Goal: Information Seeking & Learning: Check status

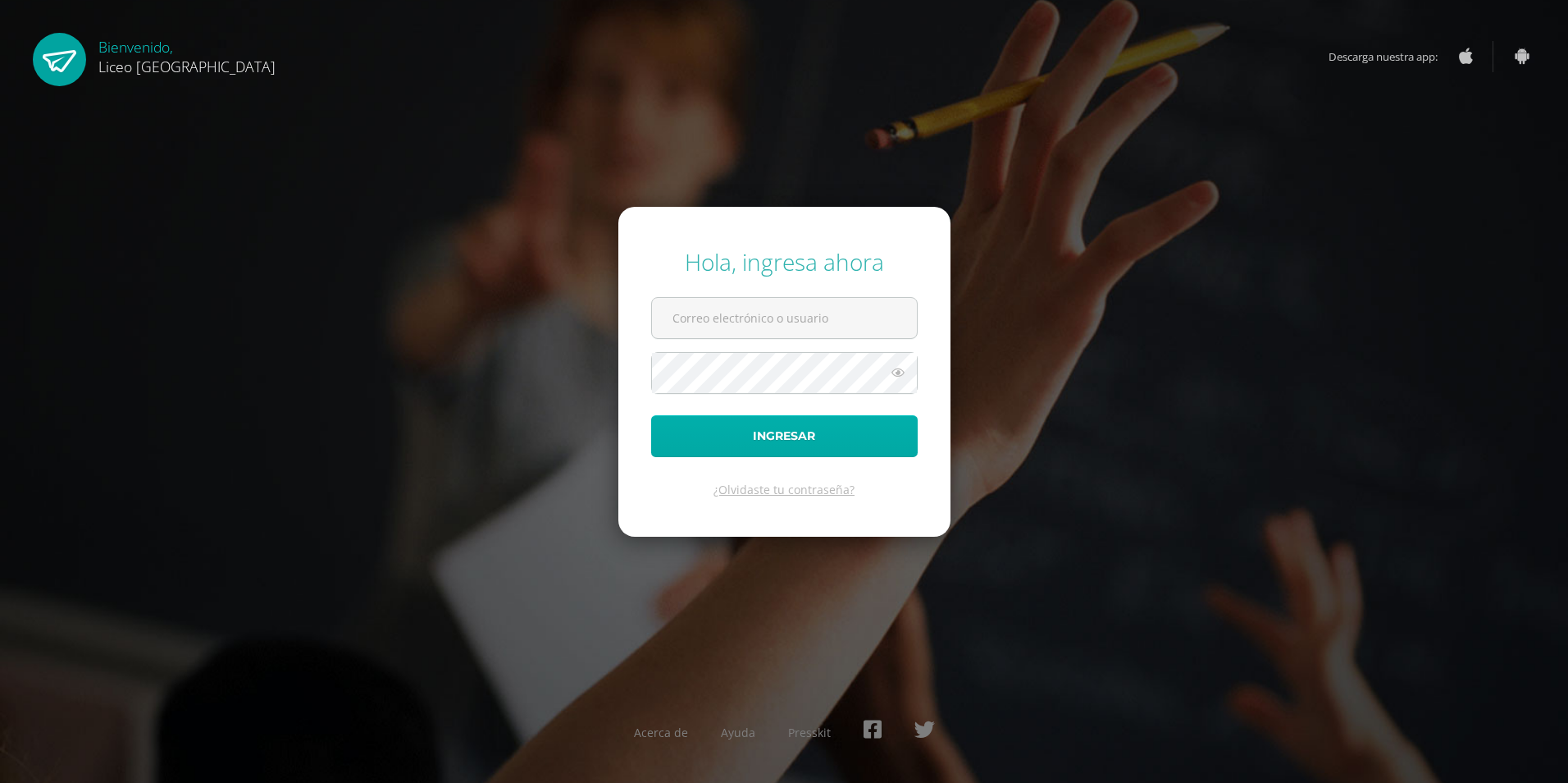
type input "20190970"
click at [744, 439] on button "Ingresar" at bounding box center [784, 436] width 266 height 41
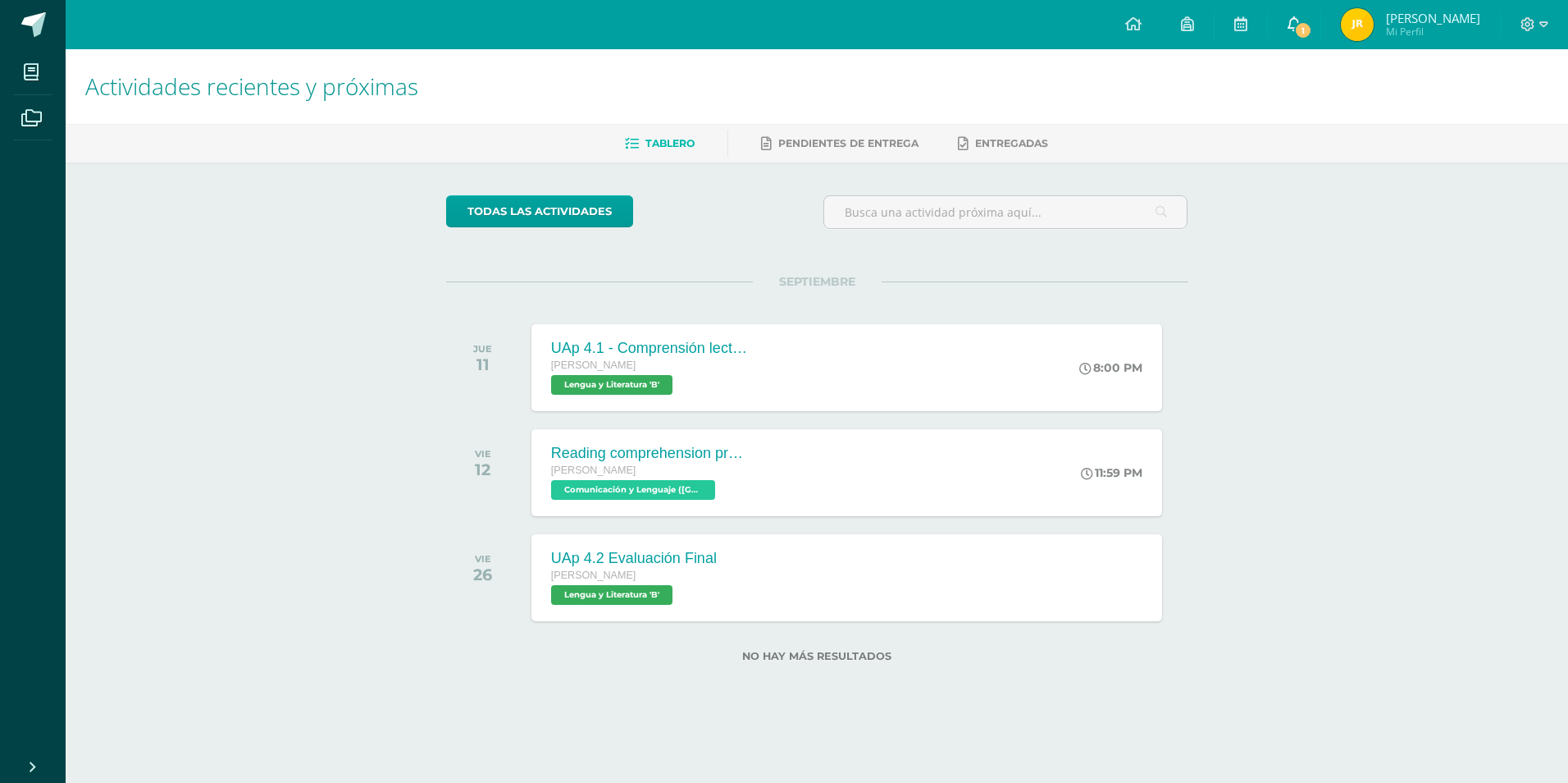
click at [1312, 35] on span "1" at bounding box center [1302, 30] width 18 height 18
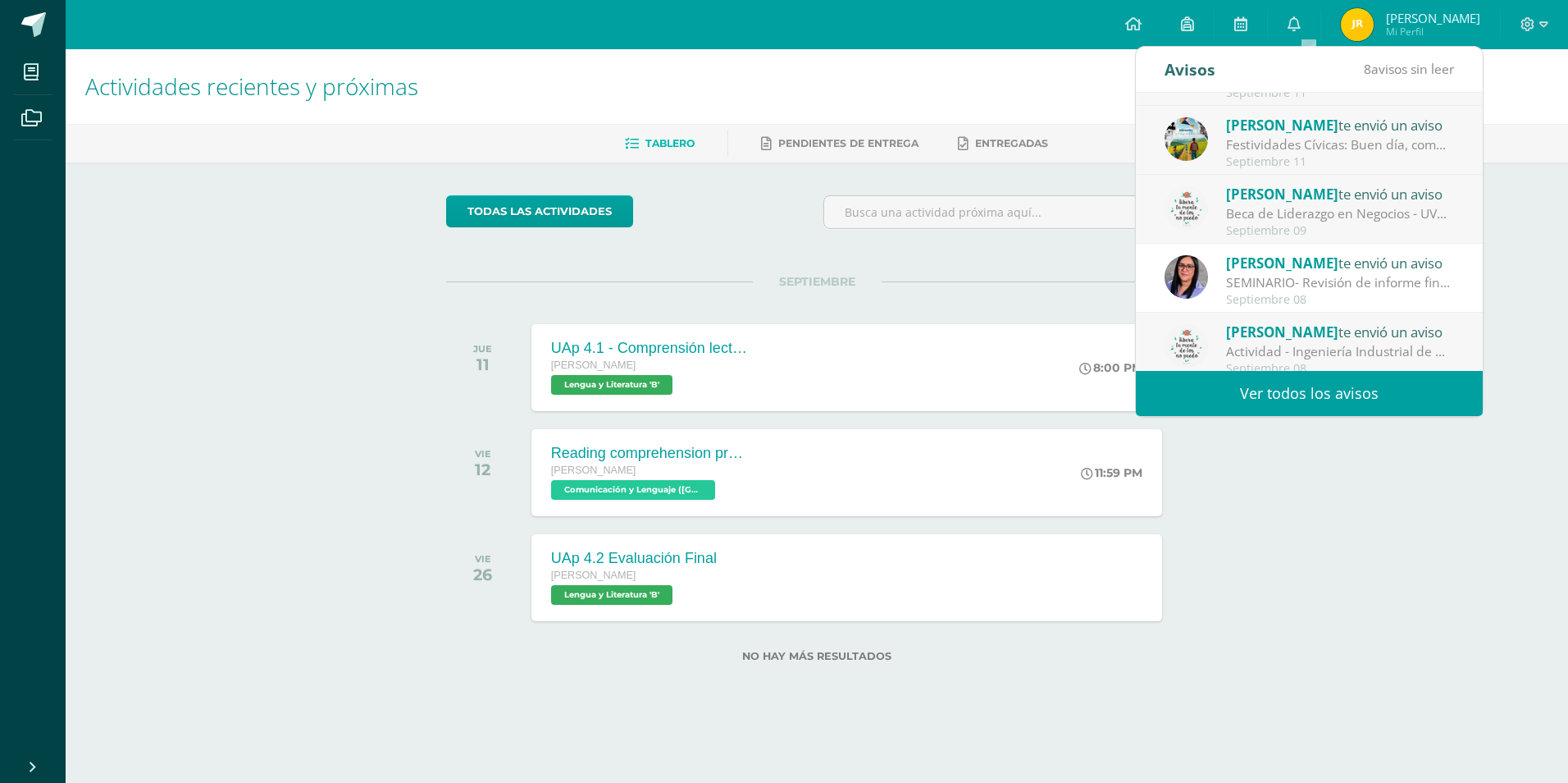
scroll to position [82, 0]
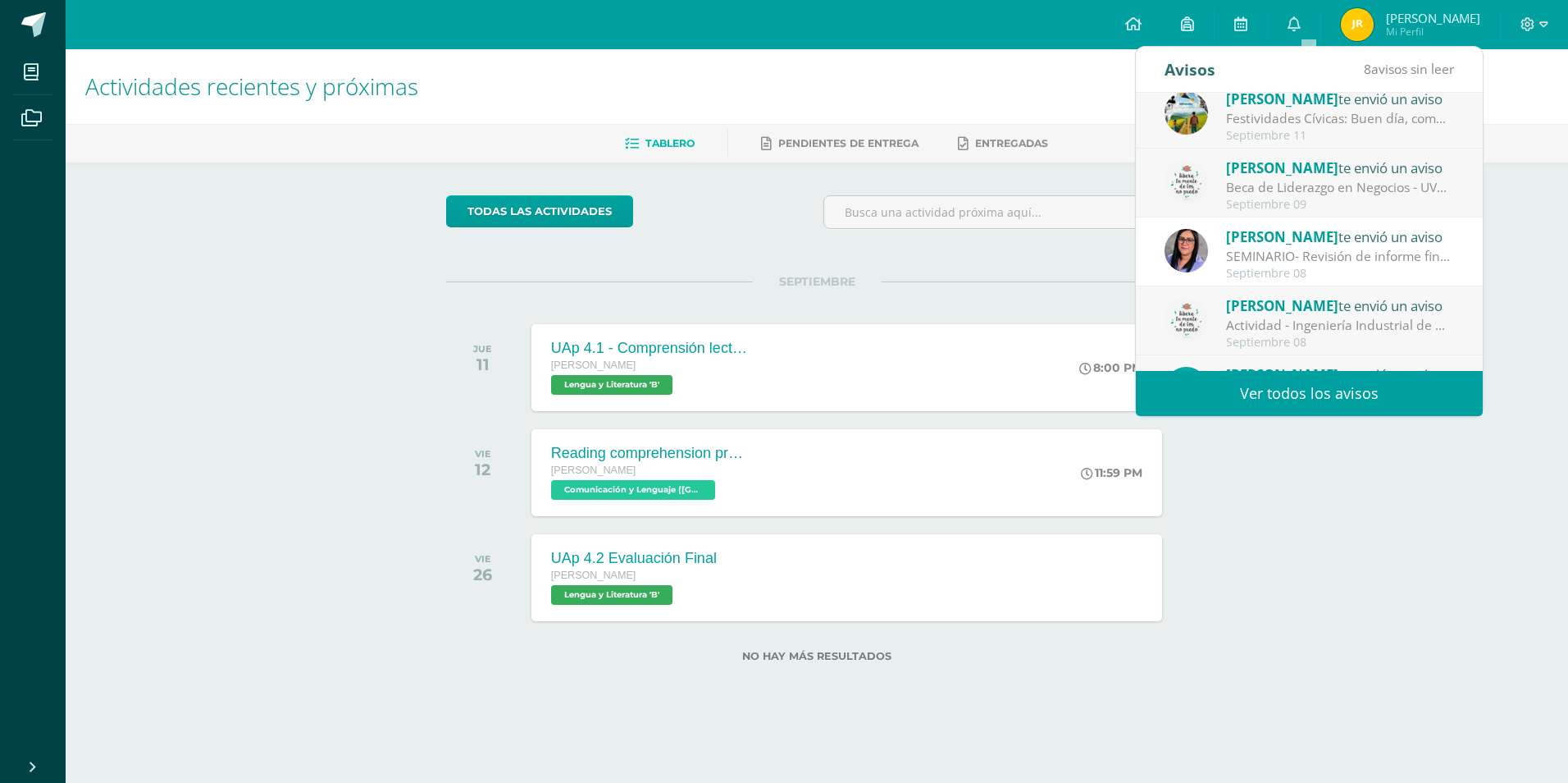
click at [1341, 251] on div "SEMINARIO- Revisión de informe final. : Estimados estudiantes graduandos: Los s…" at bounding box center [1339, 256] width 228 height 19
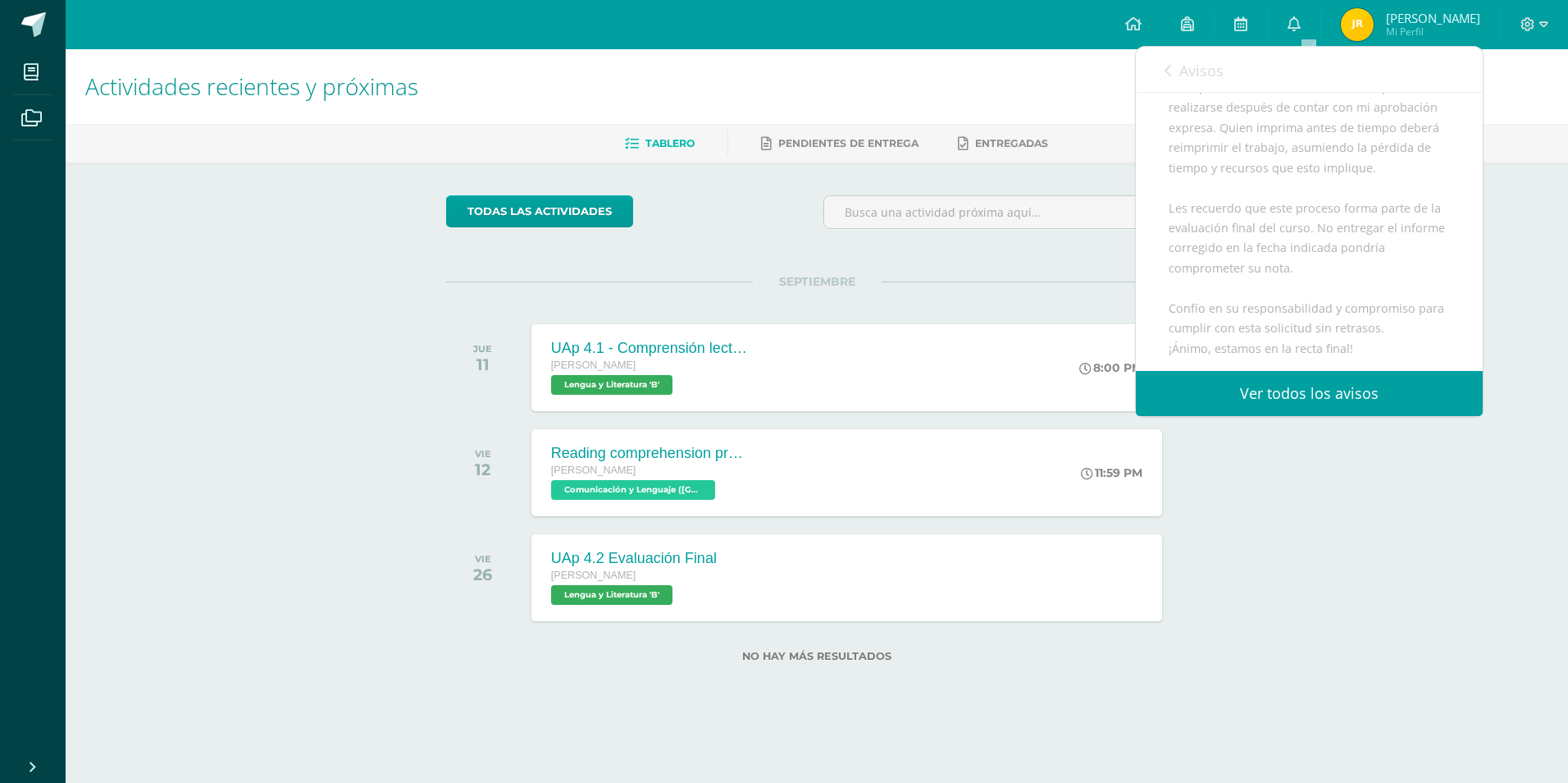
scroll to position [383, 0]
click at [1354, 393] on link "Ver todos los avisos" at bounding box center [1308, 393] width 347 height 45
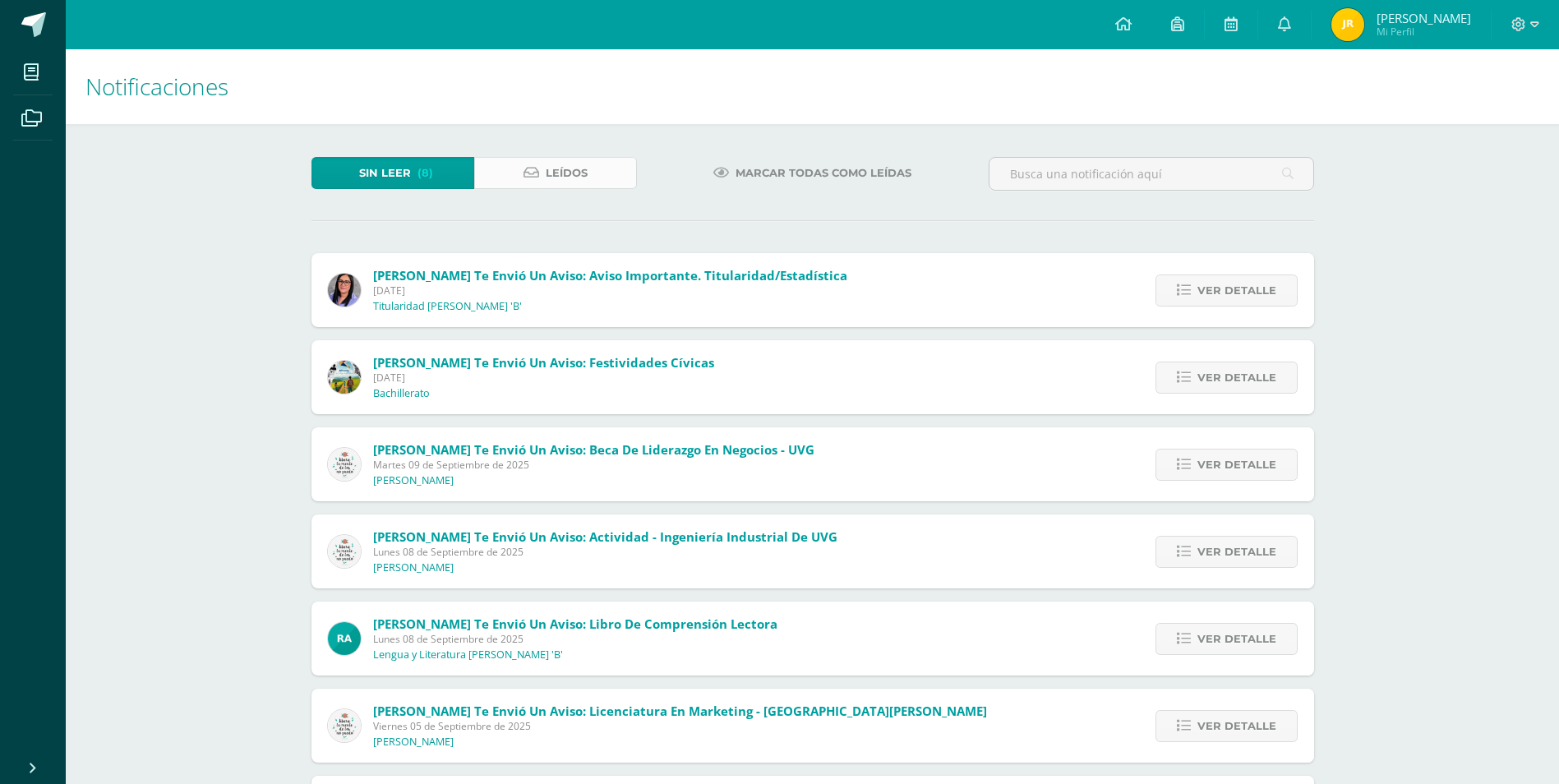
click at [586, 162] on span "Leídos" at bounding box center [566, 172] width 41 height 30
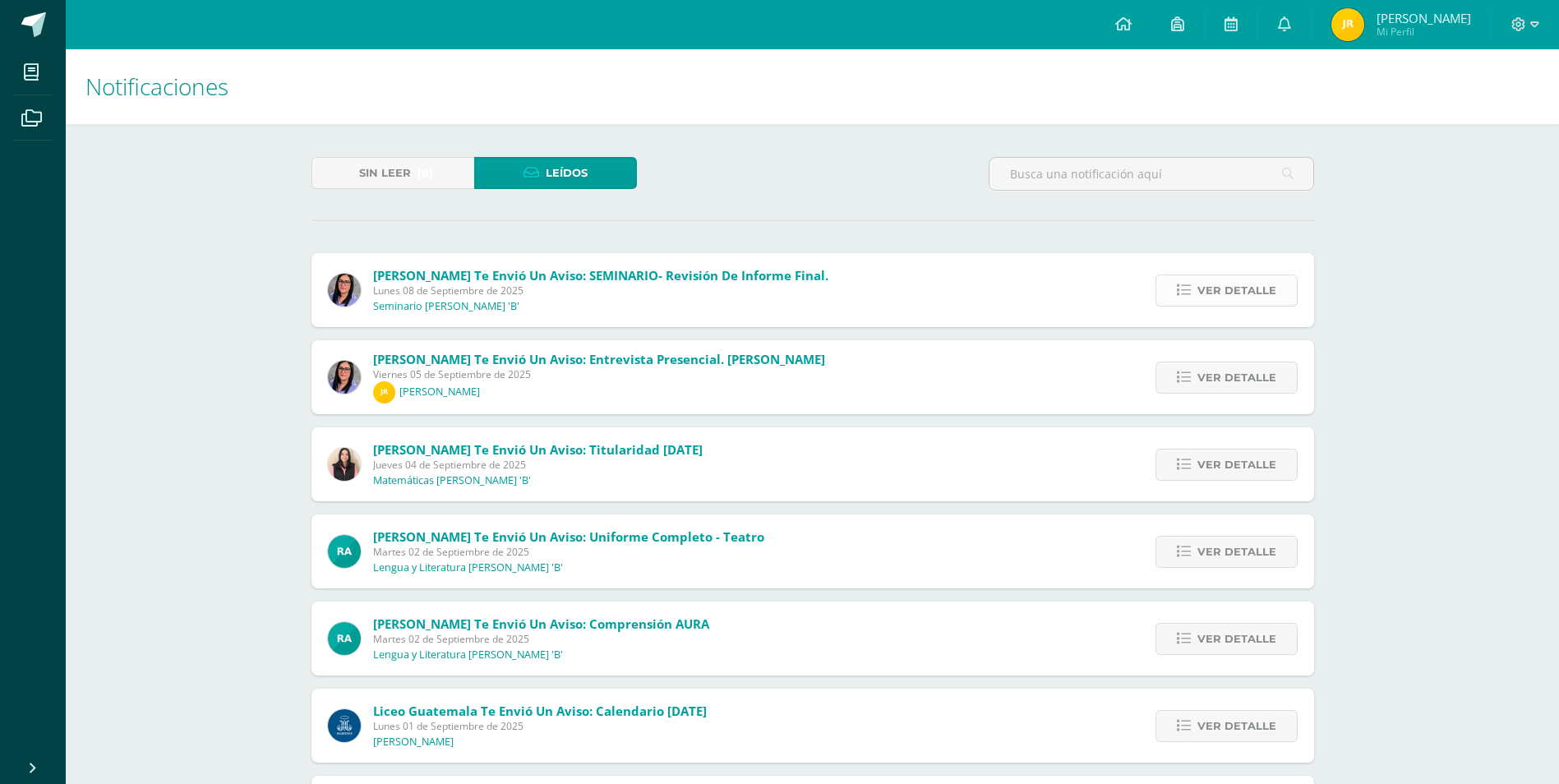
click at [1235, 287] on span "Ver detalle" at bounding box center [1237, 290] width 79 height 30
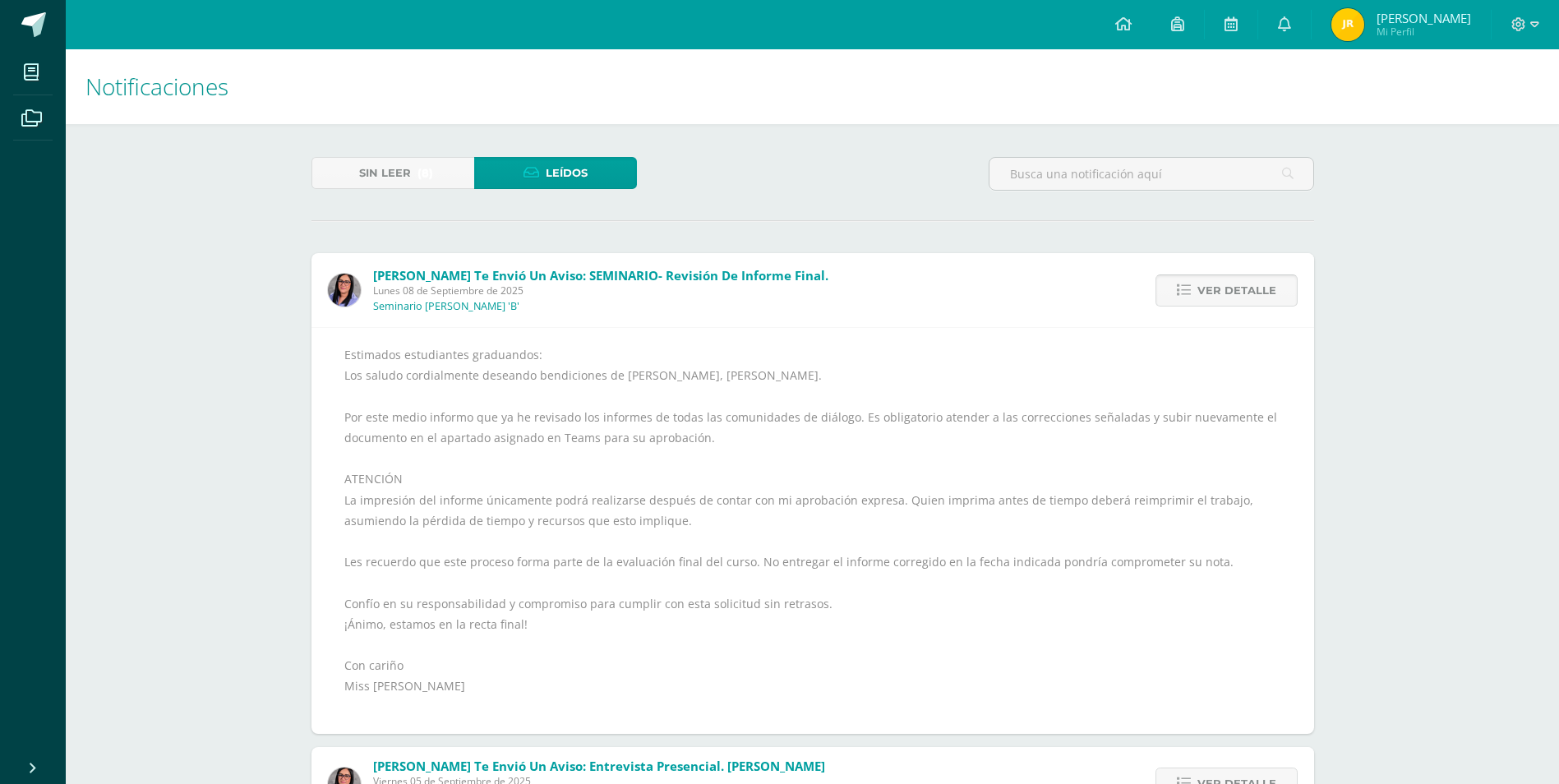
click at [1243, 296] on span "Ver detalle" at bounding box center [1237, 290] width 79 height 30
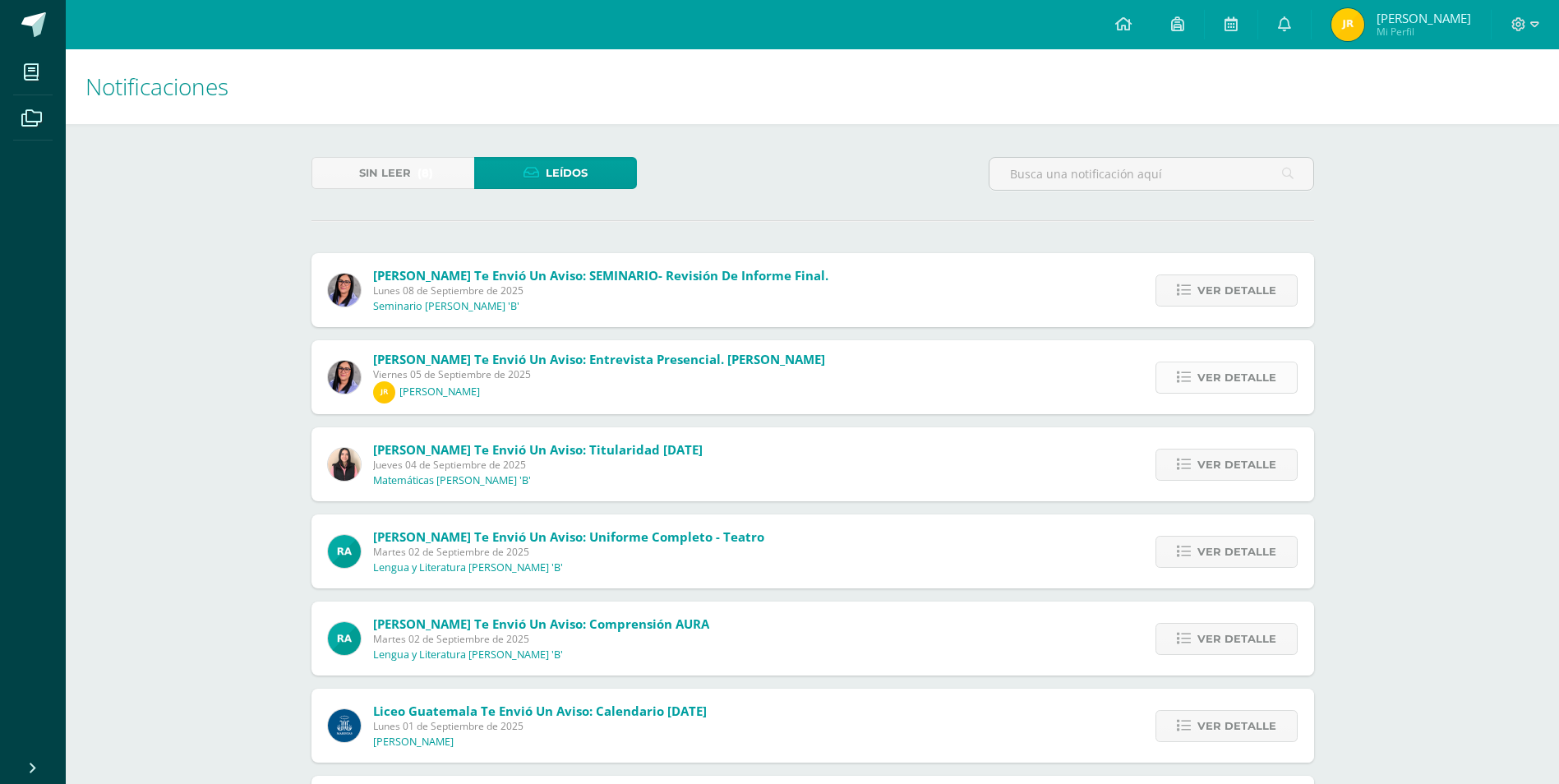
click at [1256, 392] on span "Ver detalle" at bounding box center [1237, 377] width 79 height 30
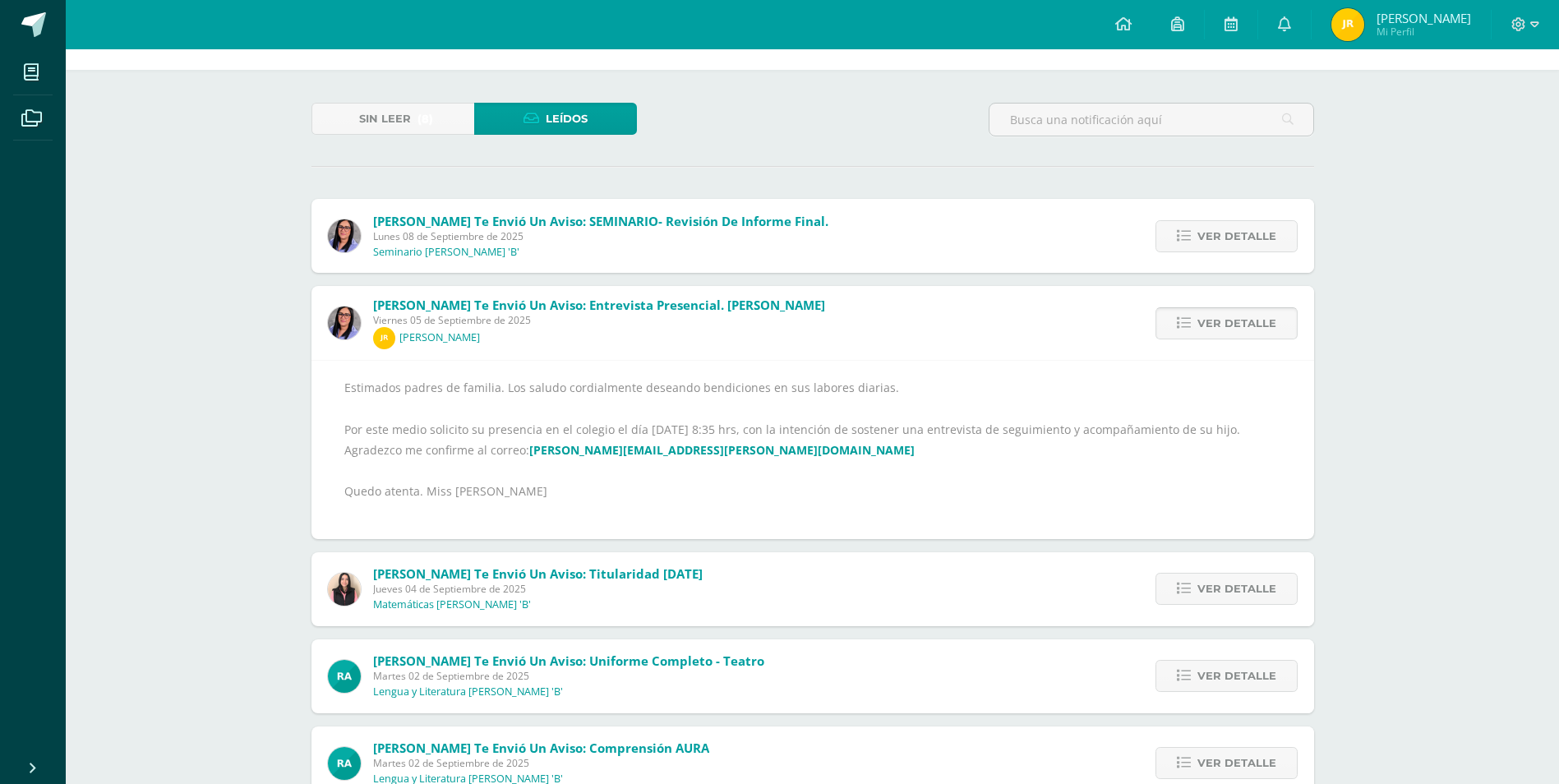
scroll to position [82, 0]
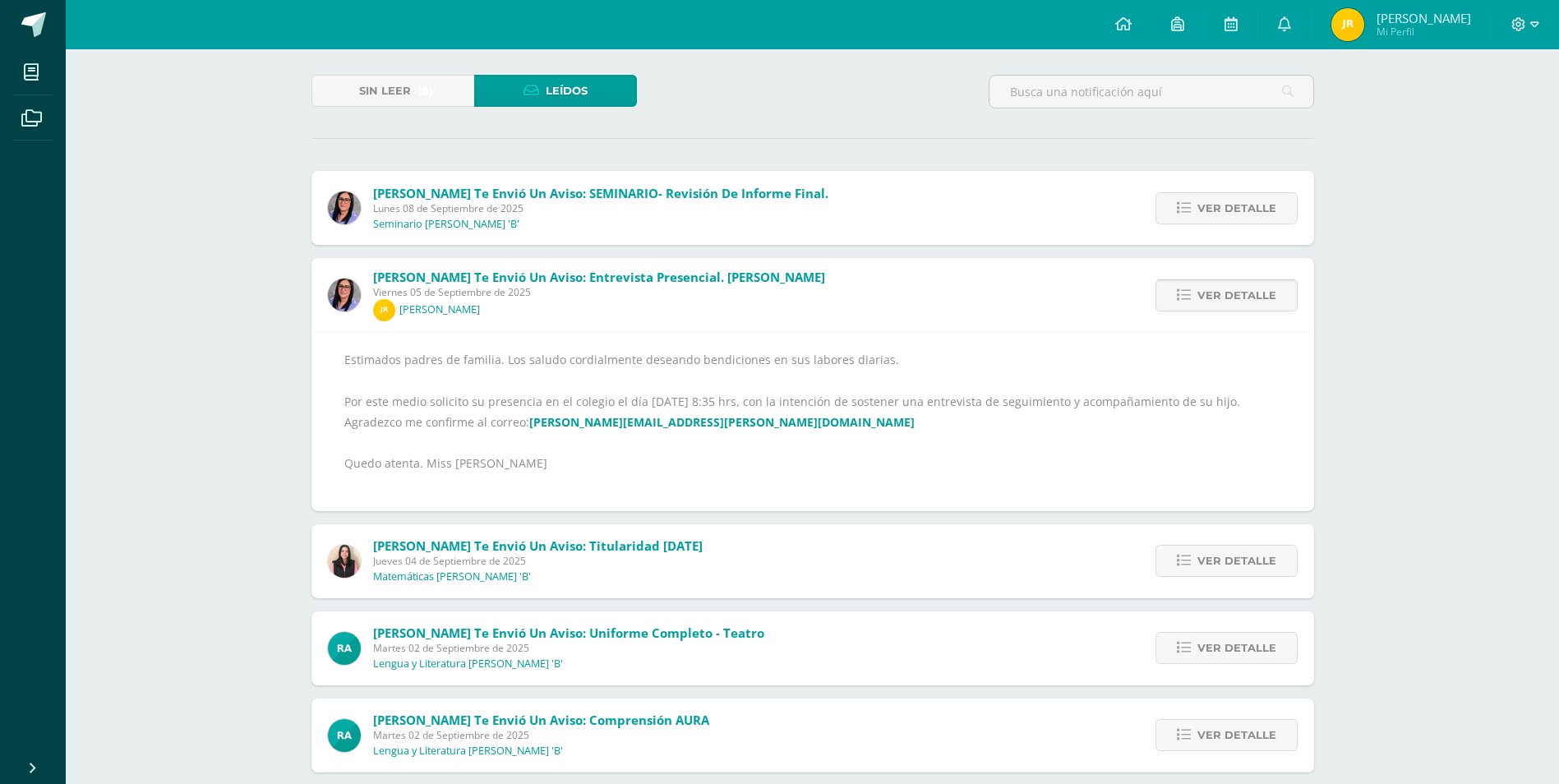
click at [1239, 298] on span "Ver detalle" at bounding box center [1237, 295] width 79 height 30
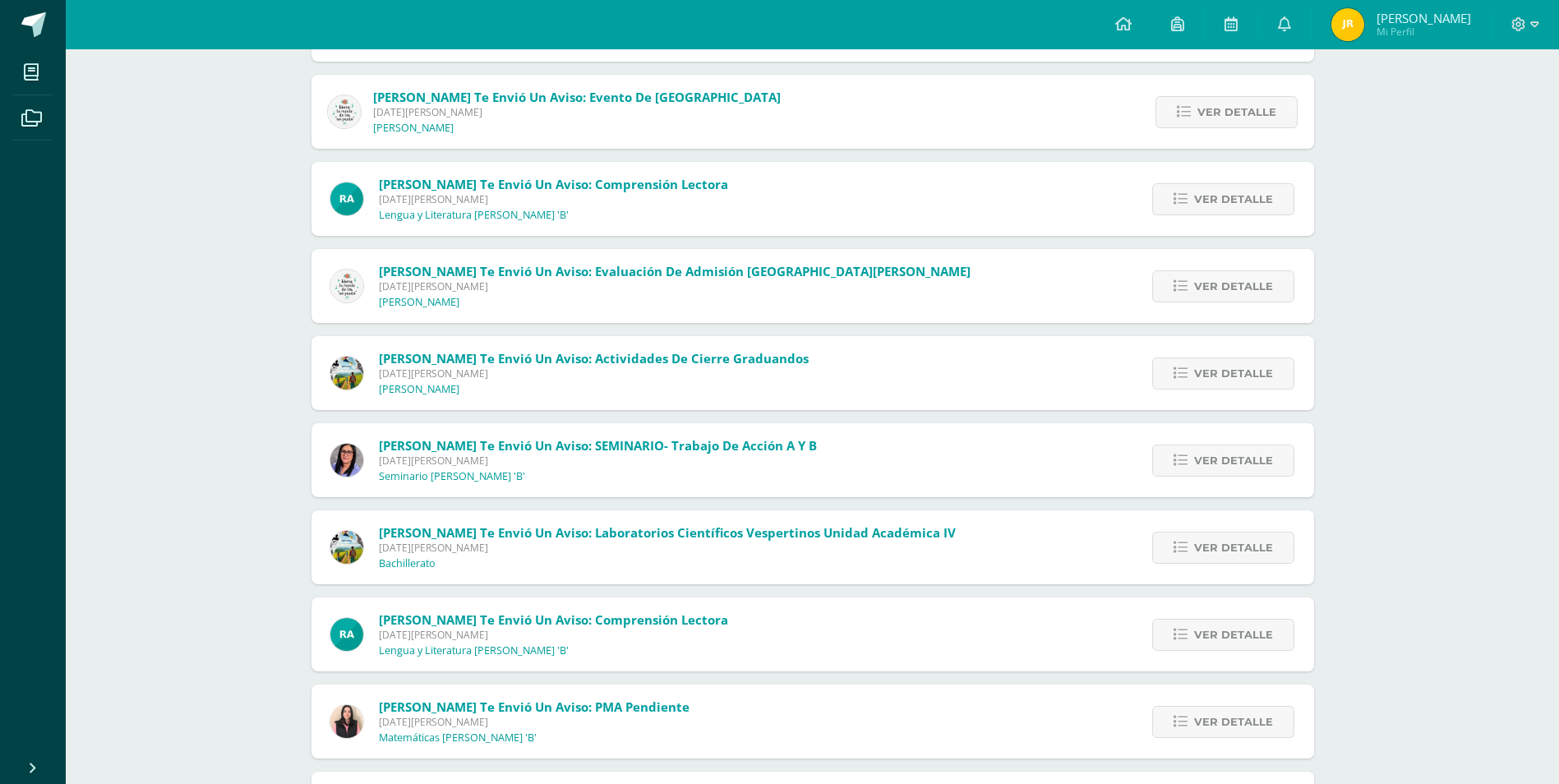
scroll to position [989, 0]
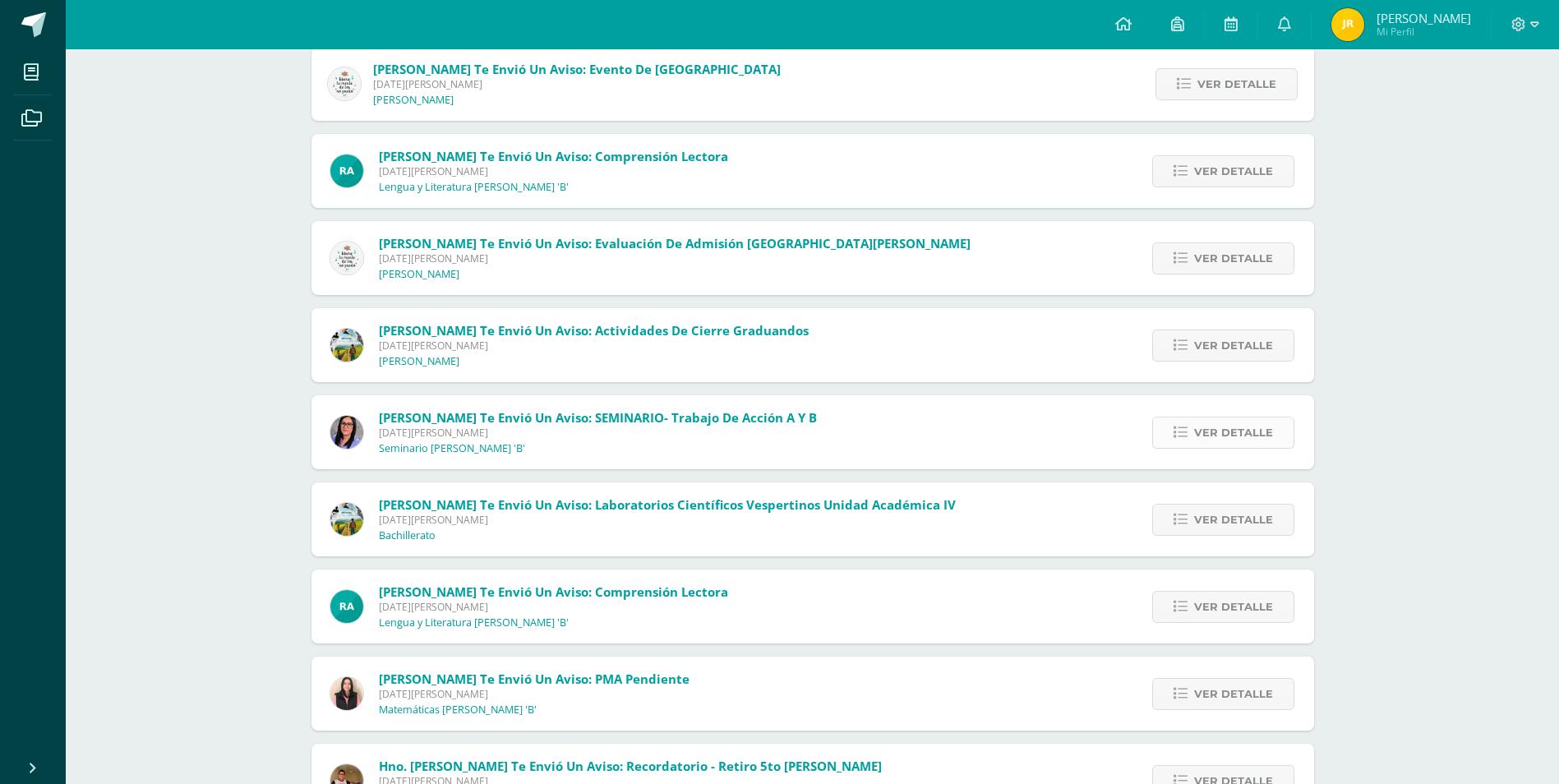
click at [1248, 437] on span "Ver detalle" at bounding box center [1234, 433] width 79 height 30
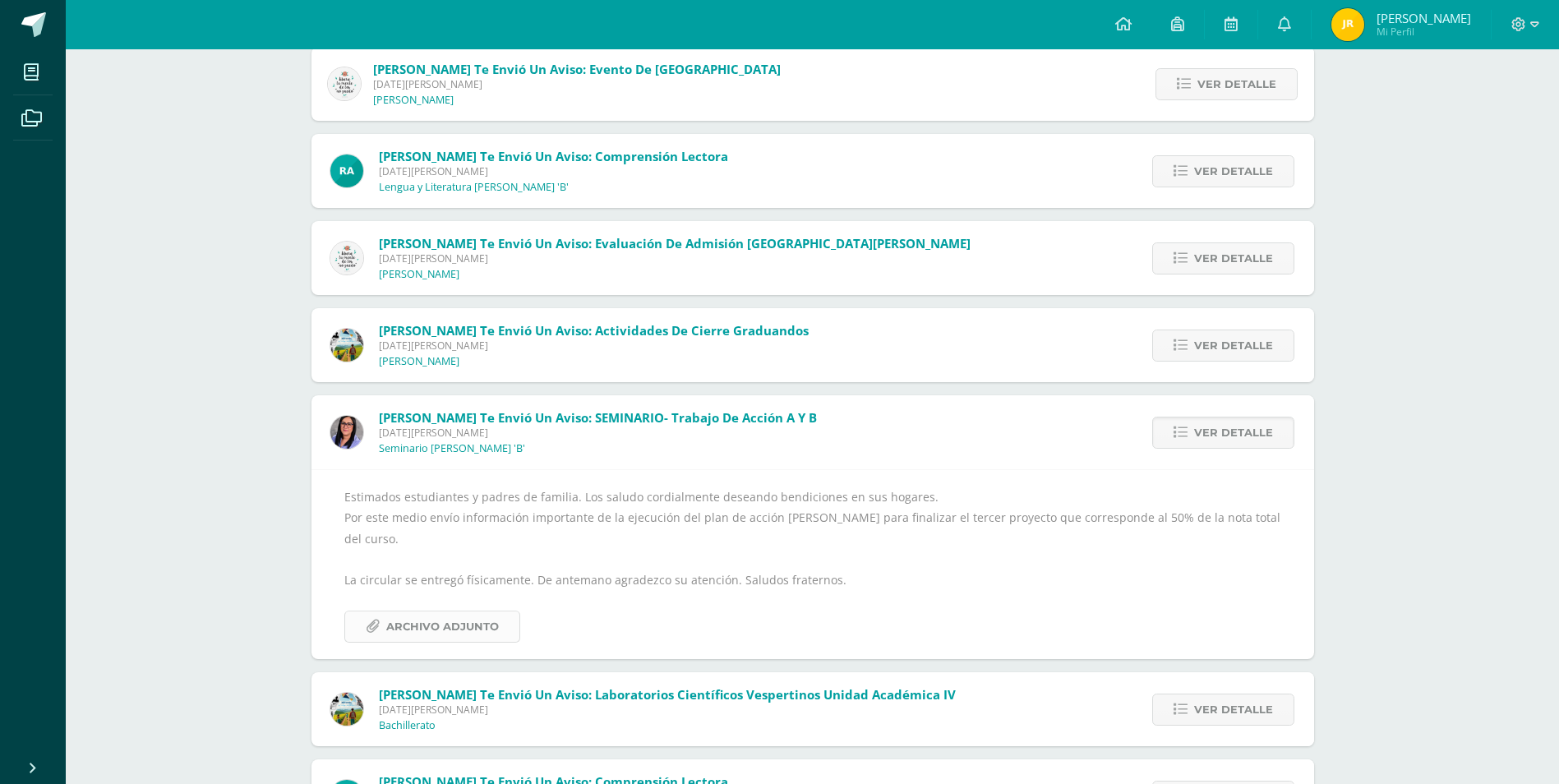
click at [458, 631] on span "Archivo Adjunto" at bounding box center [442, 627] width 112 height 30
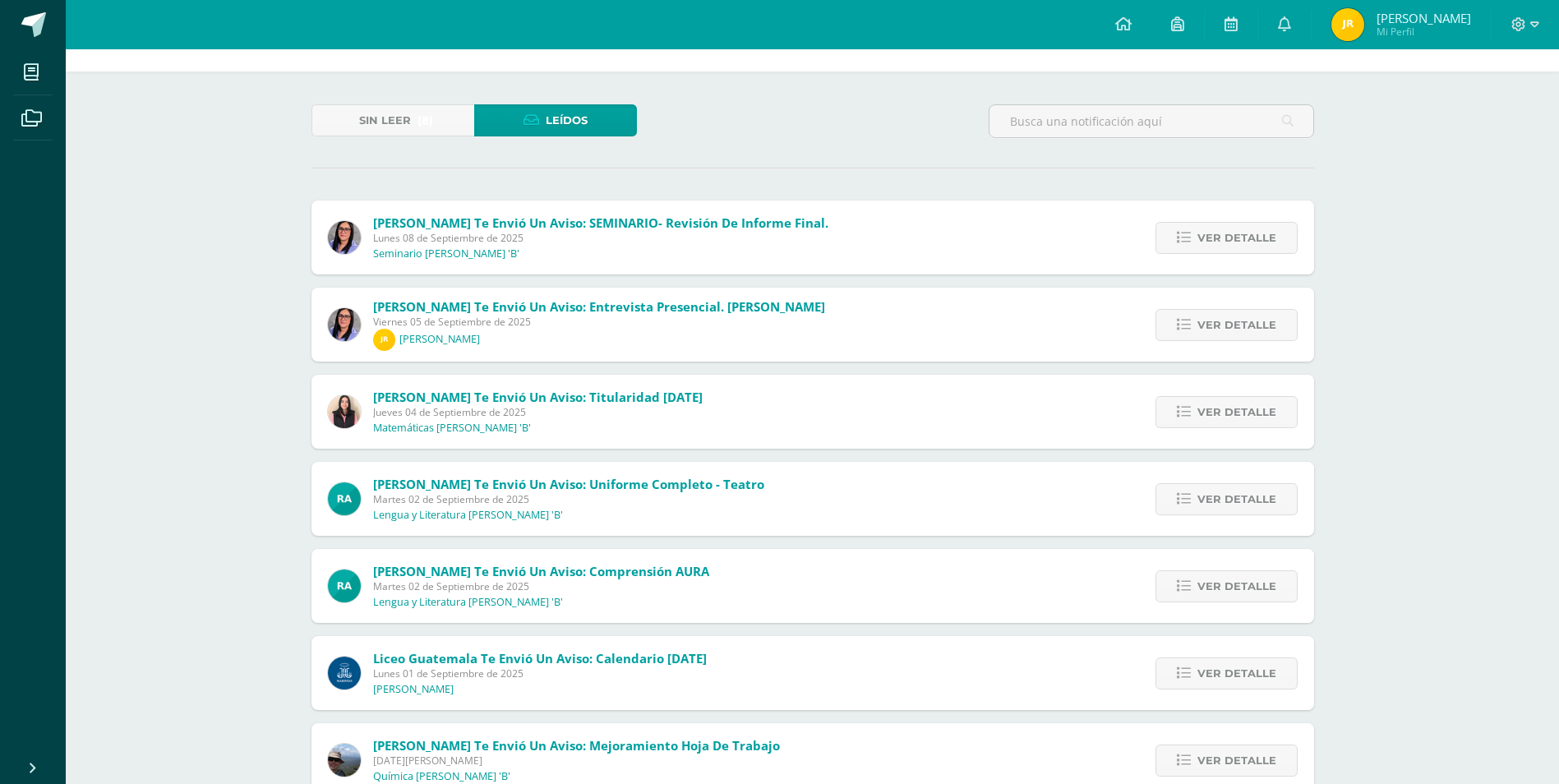
scroll to position [0, 0]
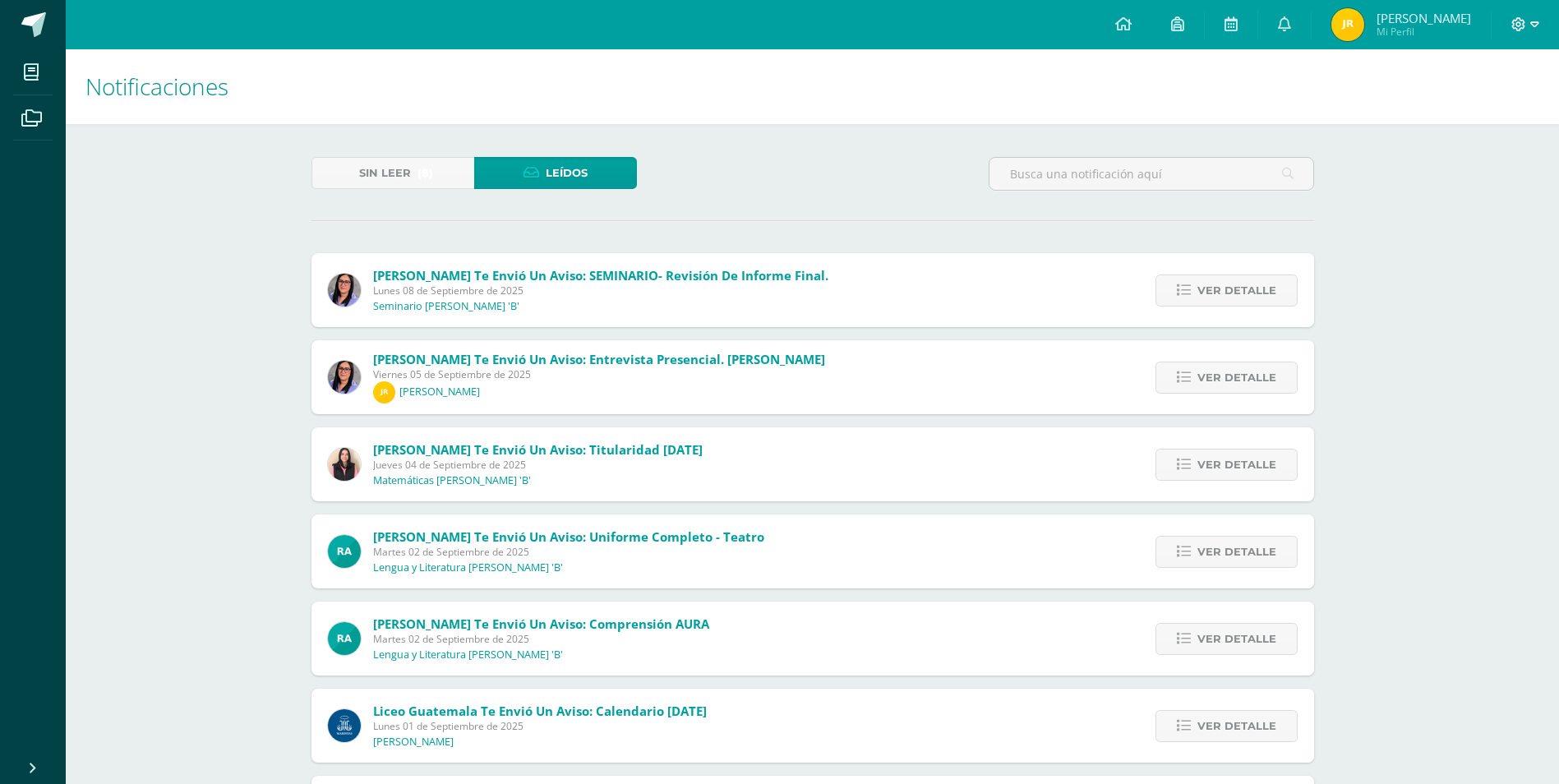
click at [1533, 25] on icon at bounding box center [1534, 24] width 9 height 6
click at [1418, 32] on span "Mi Perfil" at bounding box center [1423, 31] width 94 height 14
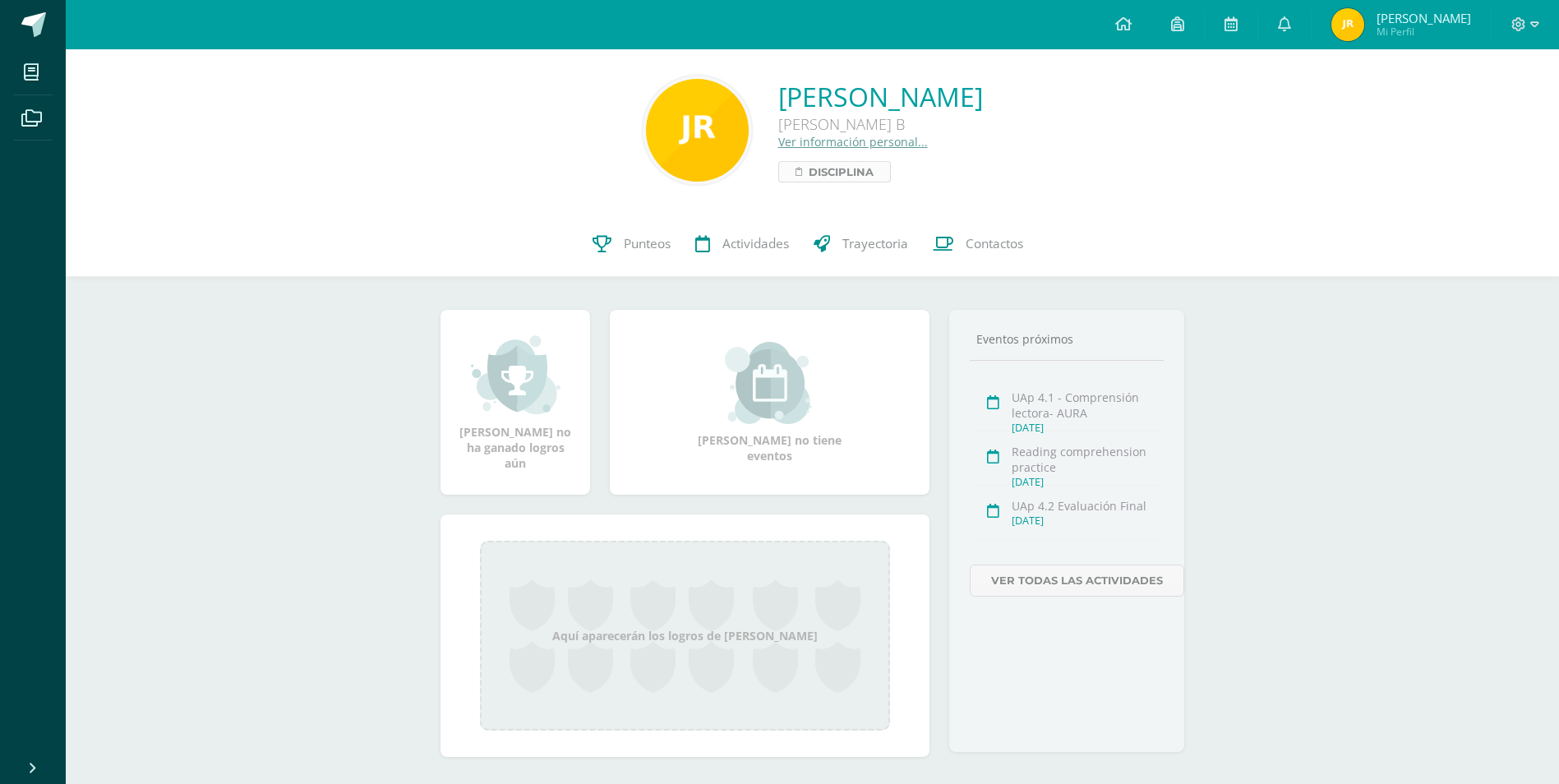
click at [809, 164] on span "Disciplina" at bounding box center [841, 172] width 65 height 20
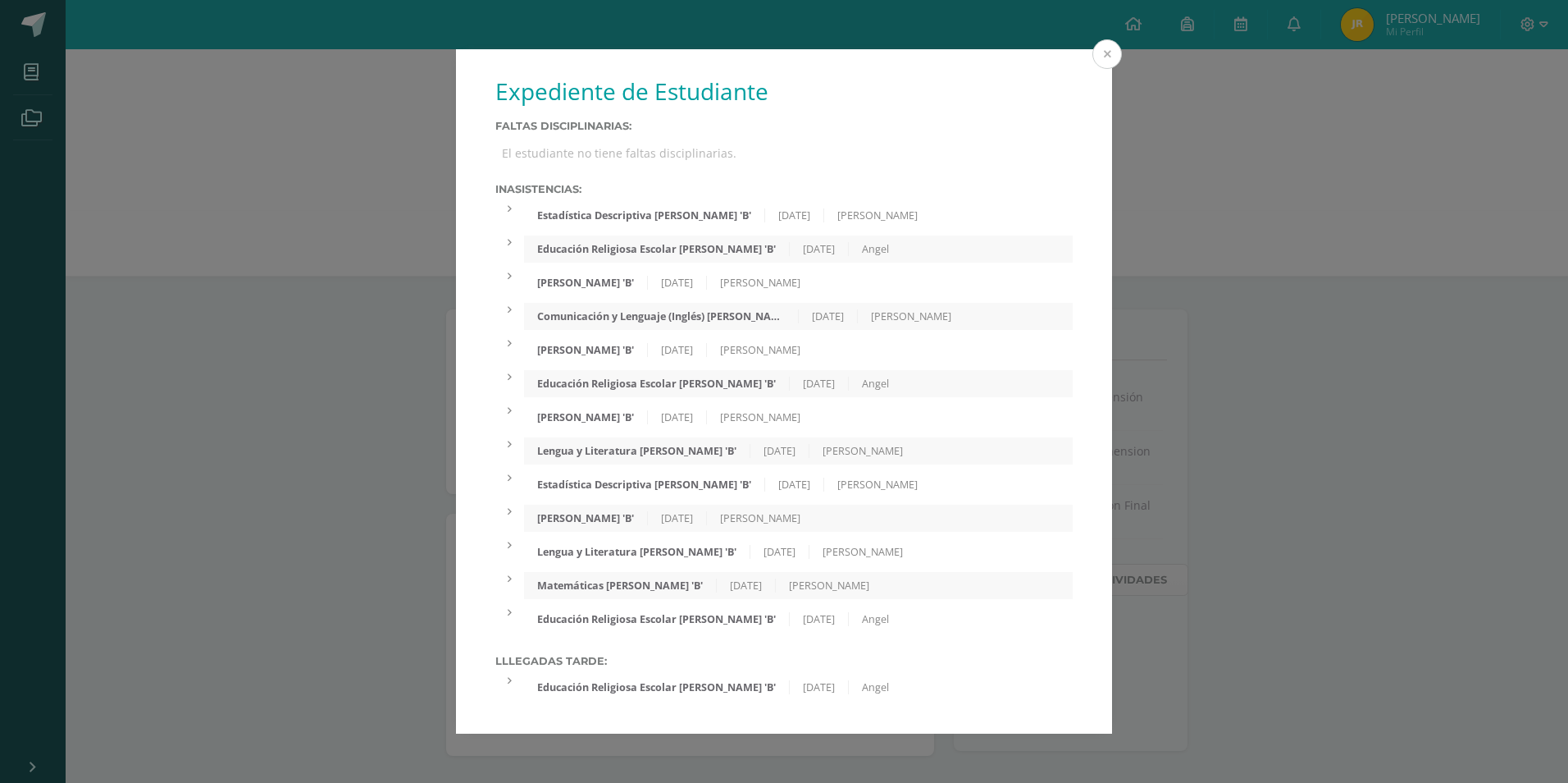
click at [1108, 57] on button at bounding box center [1106, 54] width 29 height 29
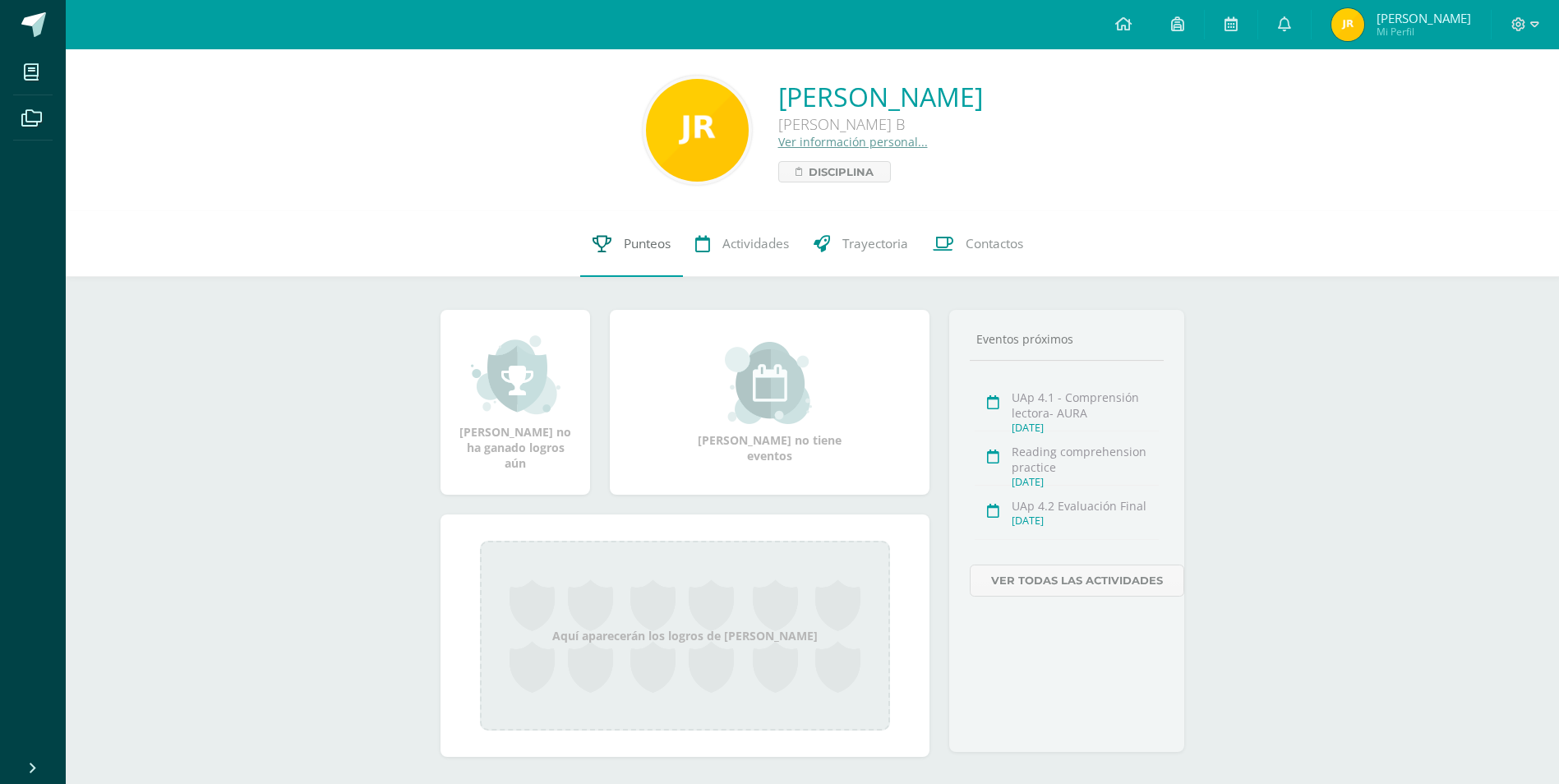
click at [665, 248] on span "Punteos" at bounding box center [648, 243] width 47 height 17
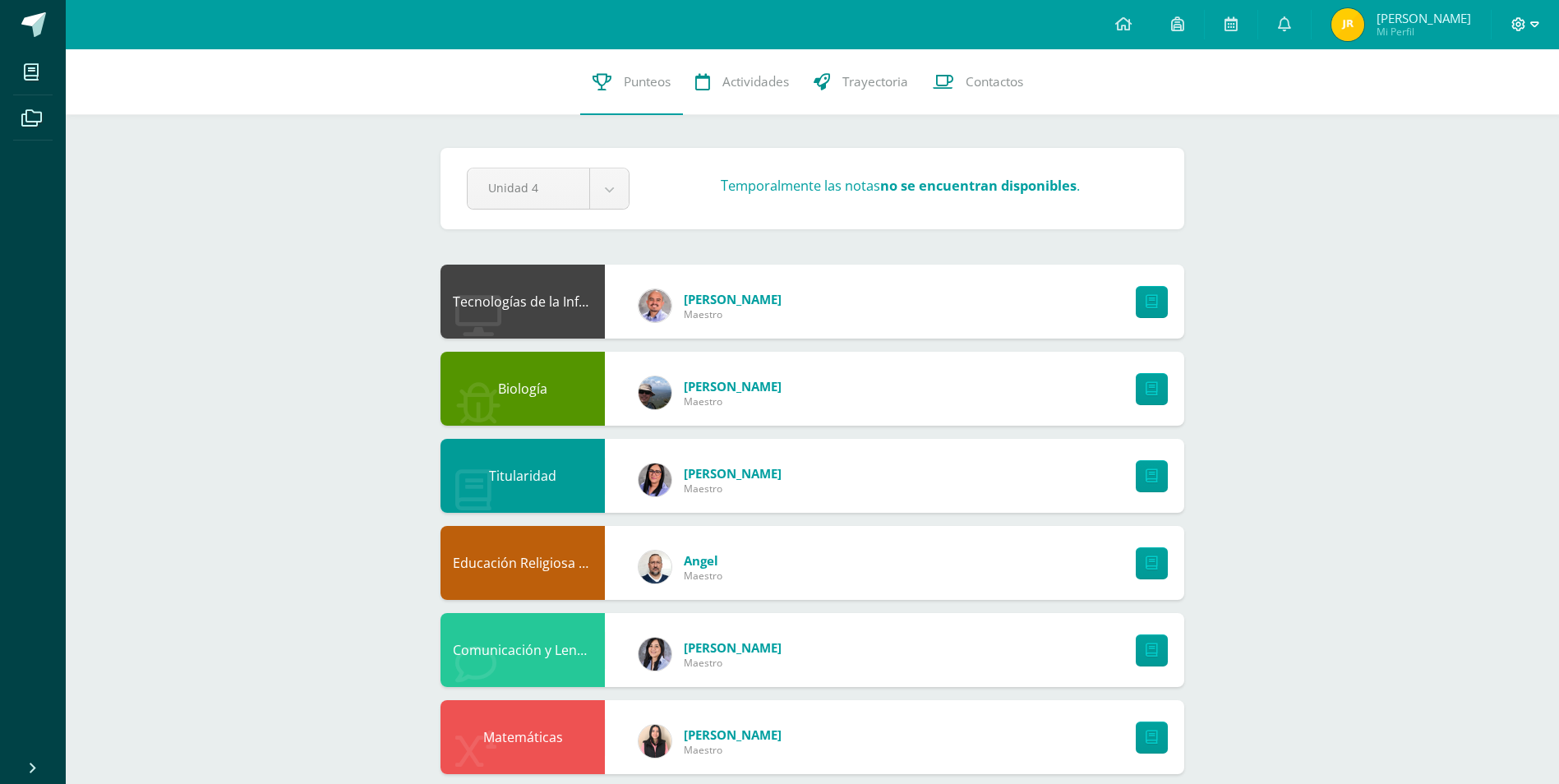
click at [1534, 29] on icon at bounding box center [1534, 24] width 9 height 15
click at [1498, 109] on span "Cerrar sesión" at bounding box center [1482, 112] width 74 height 16
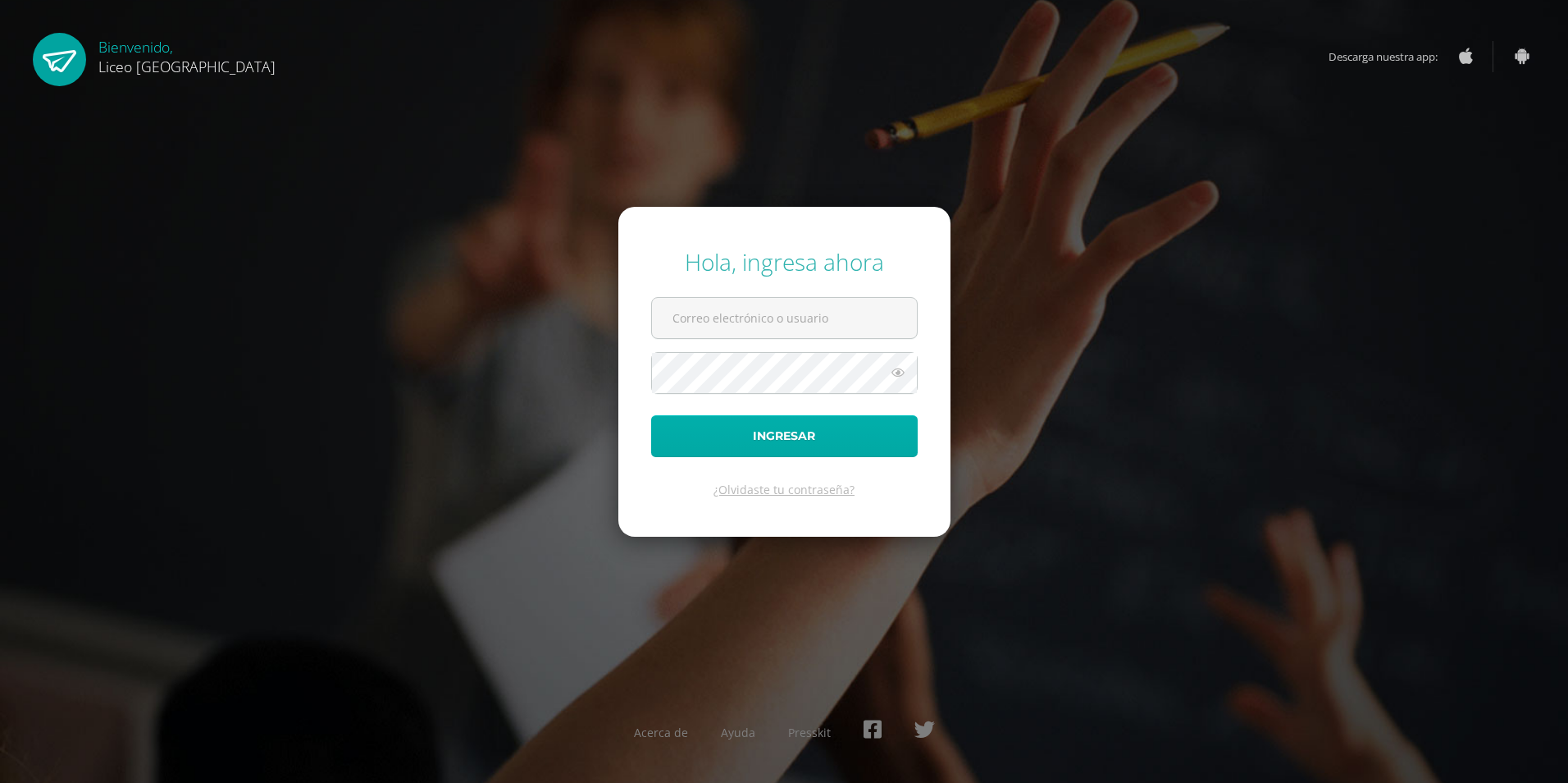
type input "20190970"
click at [719, 436] on button "Ingresar" at bounding box center [784, 436] width 266 height 41
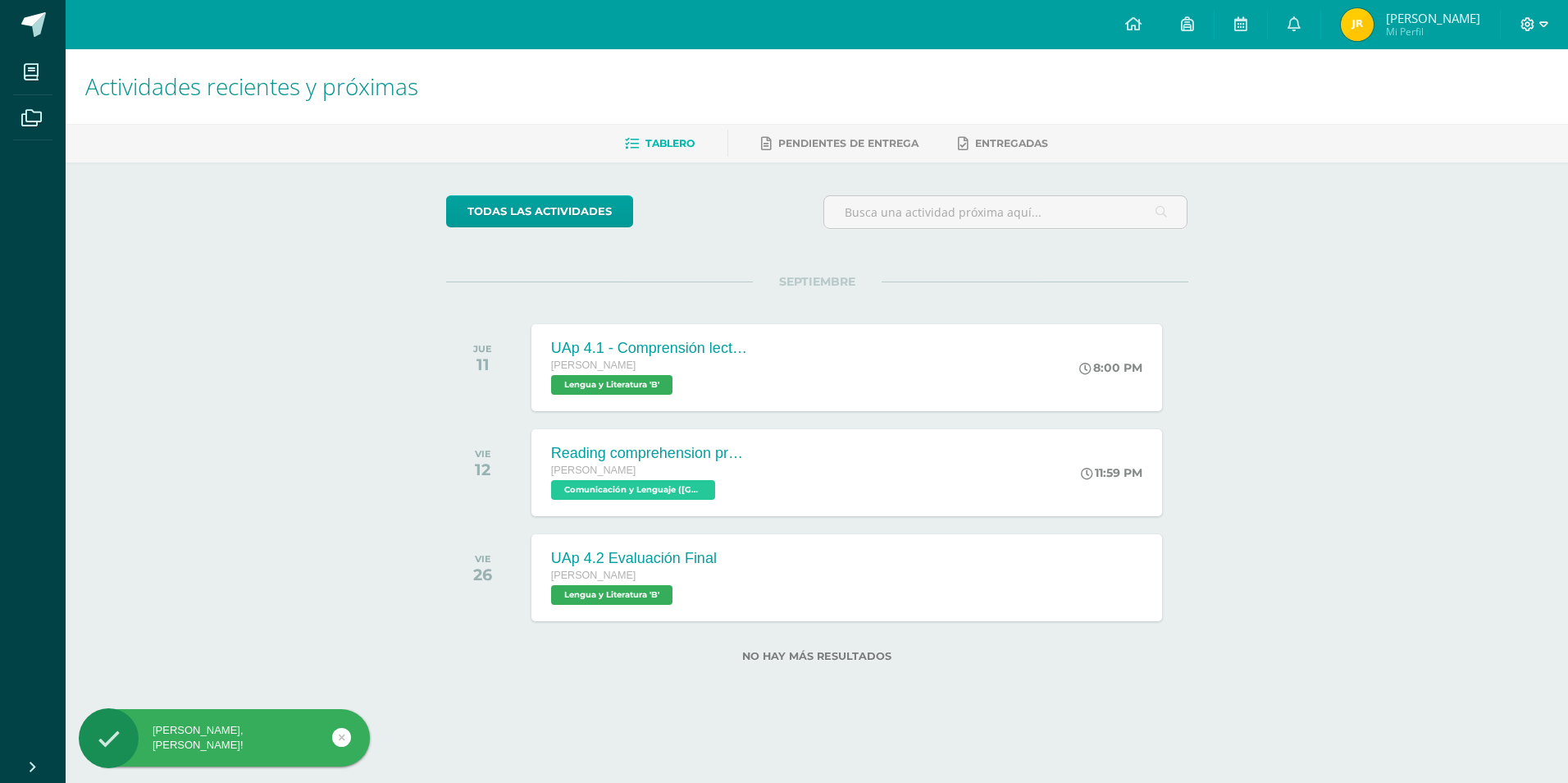
click at [1545, 22] on icon at bounding box center [1544, 24] width 9 height 15
click at [1520, 104] on span "Cerrar sesión" at bounding box center [1491, 112] width 73 height 16
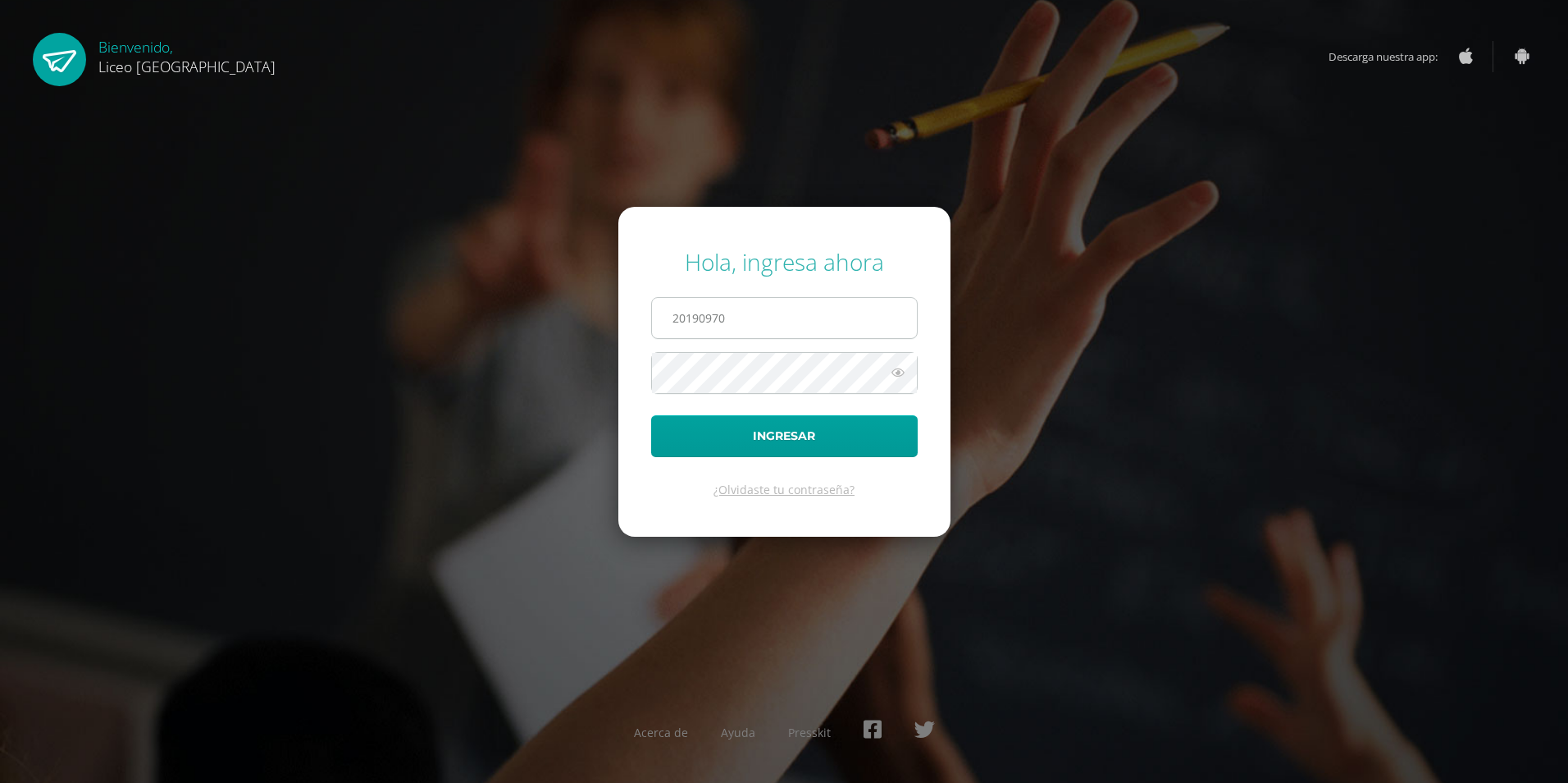
click at [751, 326] on input "20190970" at bounding box center [784, 317] width 265 height 40
type input "20190638"
click at [756, 432] on button "Ingresar" at bounding box center [784, 436] width 266 height 41
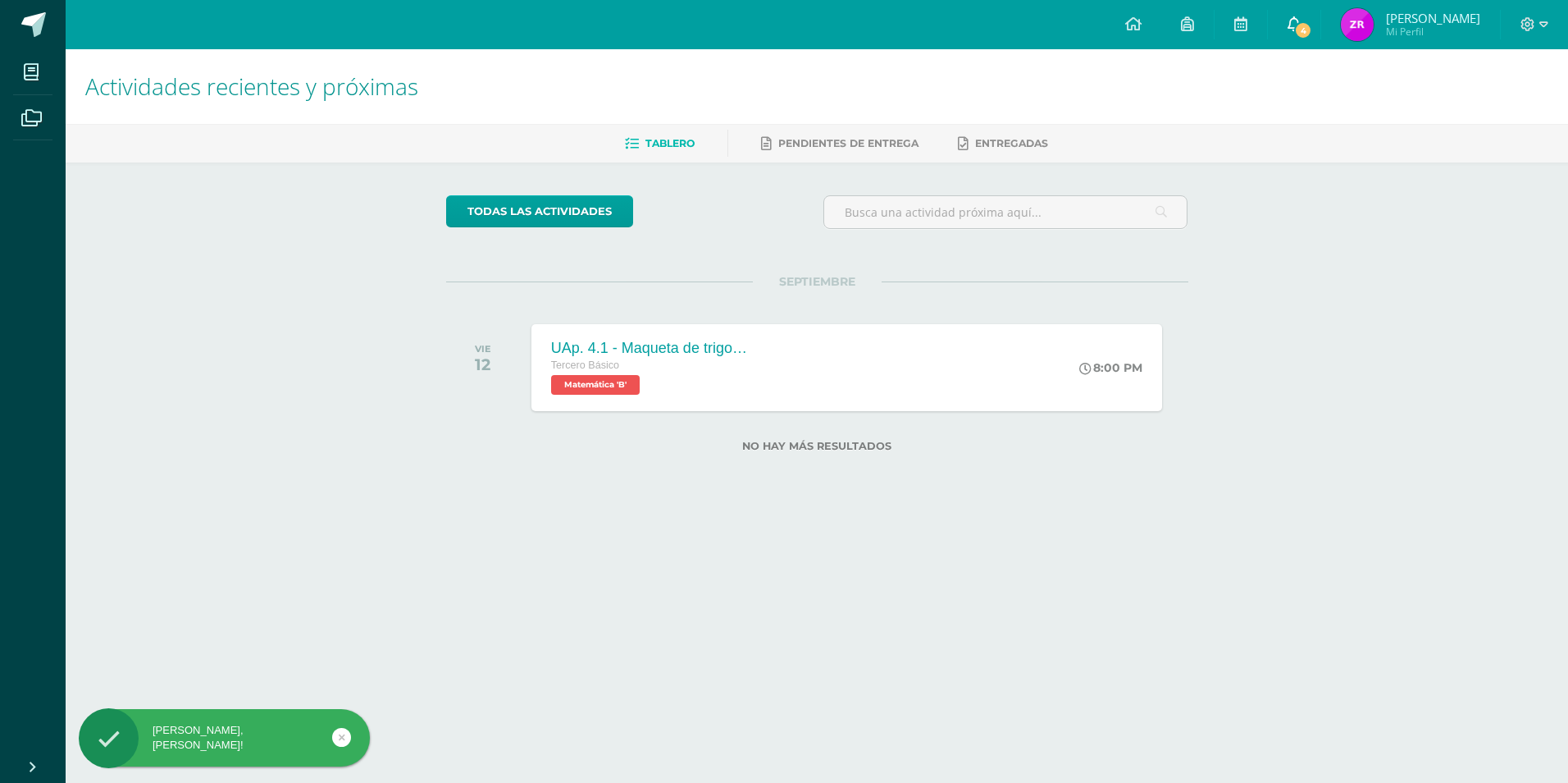
click at [1305, 34] on span "4" at bounding box center [1302, 30] width 18 height 18
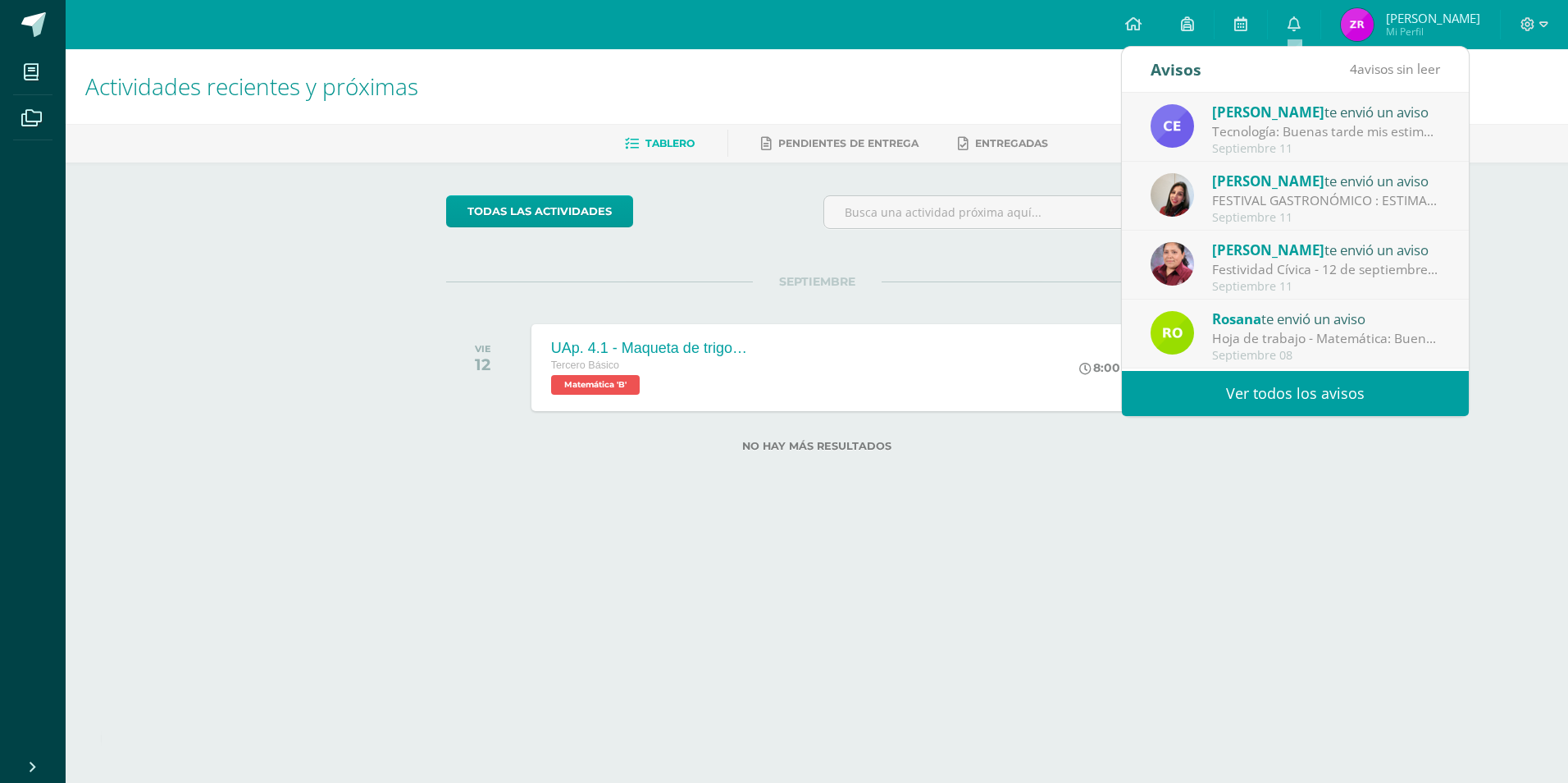
click at [1307, 144] on div "Septiembre 11" at bounding box center [1325, 149] width 228 height 14
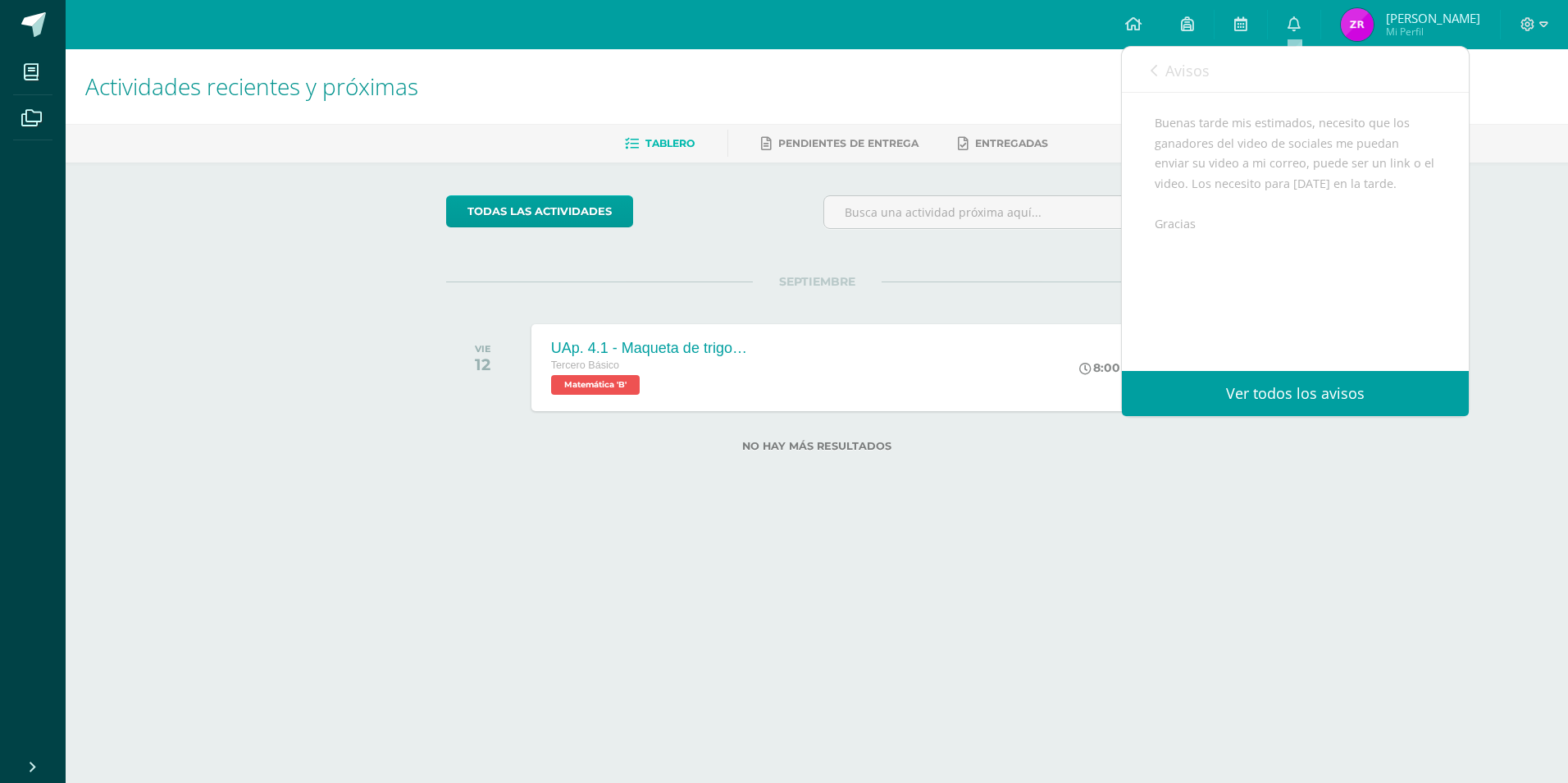
scroll to position [182, 0]
click at [1331, 398] on link "Ver todos los avisos" at bounding box center [1294, 393] width 347 height 45
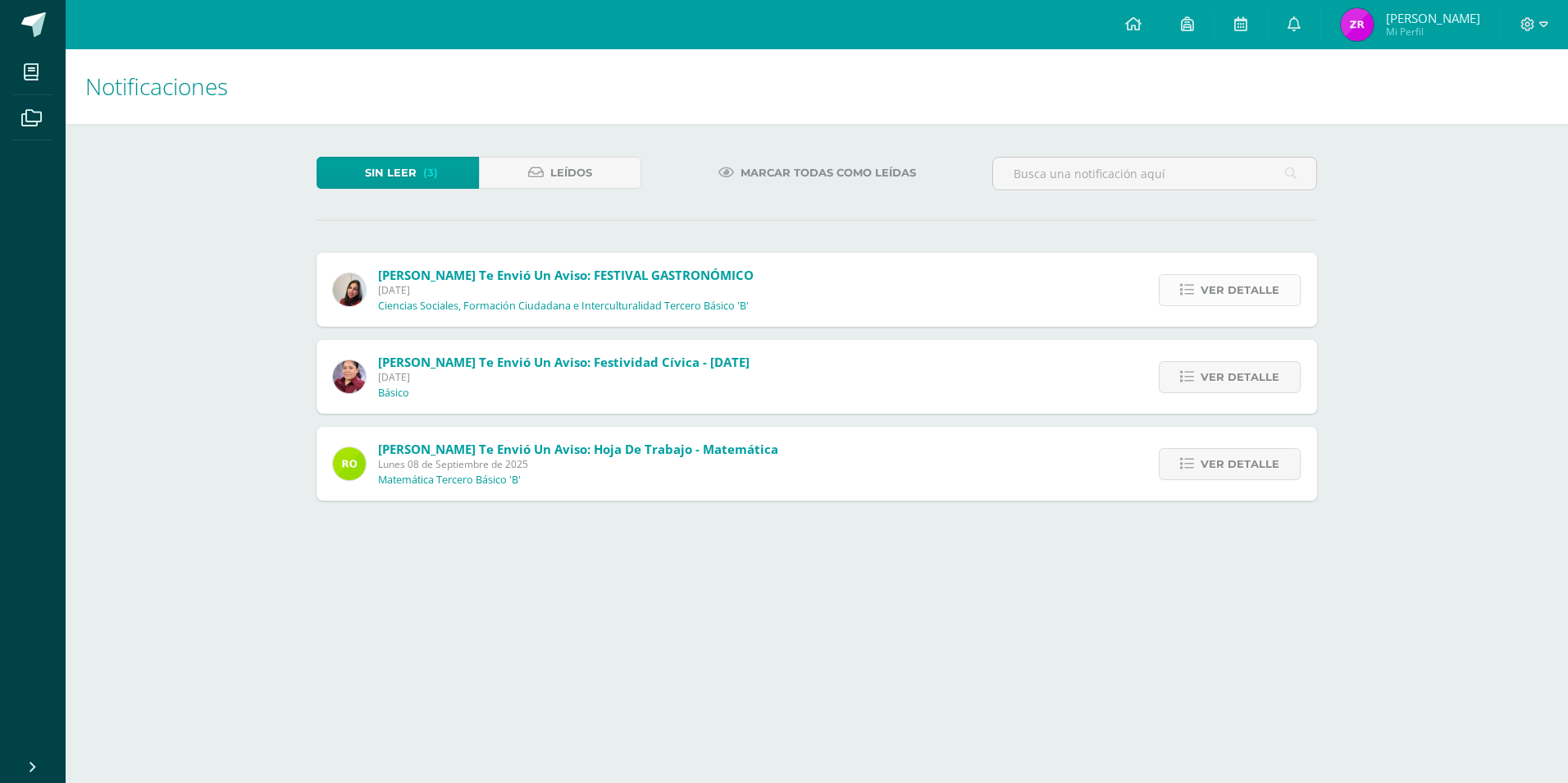
click at [1281, 286] on link "Ver detalle" at bounding box center [1229, 290] width 142 height 32
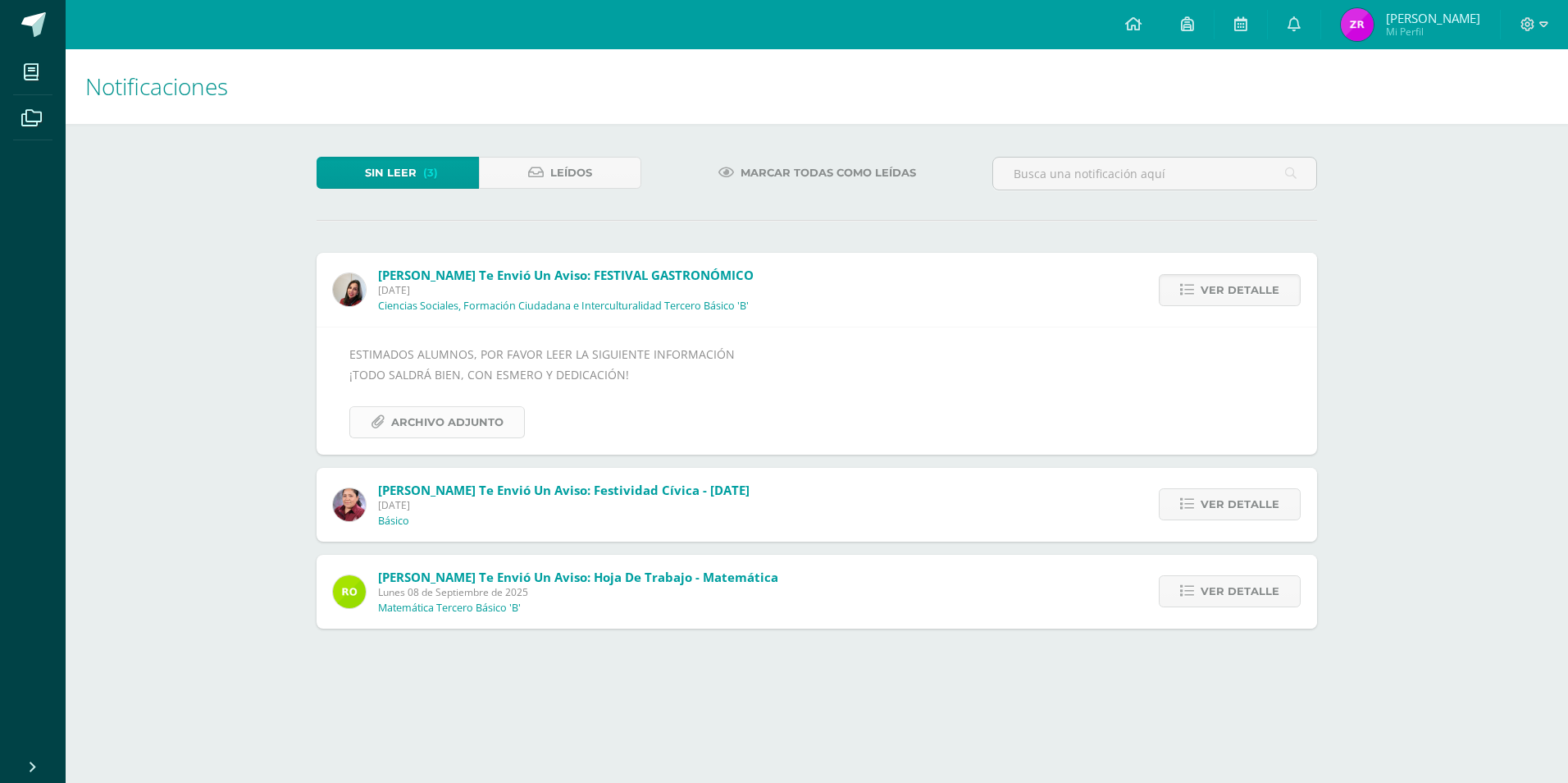
click at [427, 434] on span "Archivo Adjunto" at bounding box center [447, 422] width 112 height 30
click at [1268, 508] on span "Ver detalle" at bounding box center [1240, 504] width 79 height 30
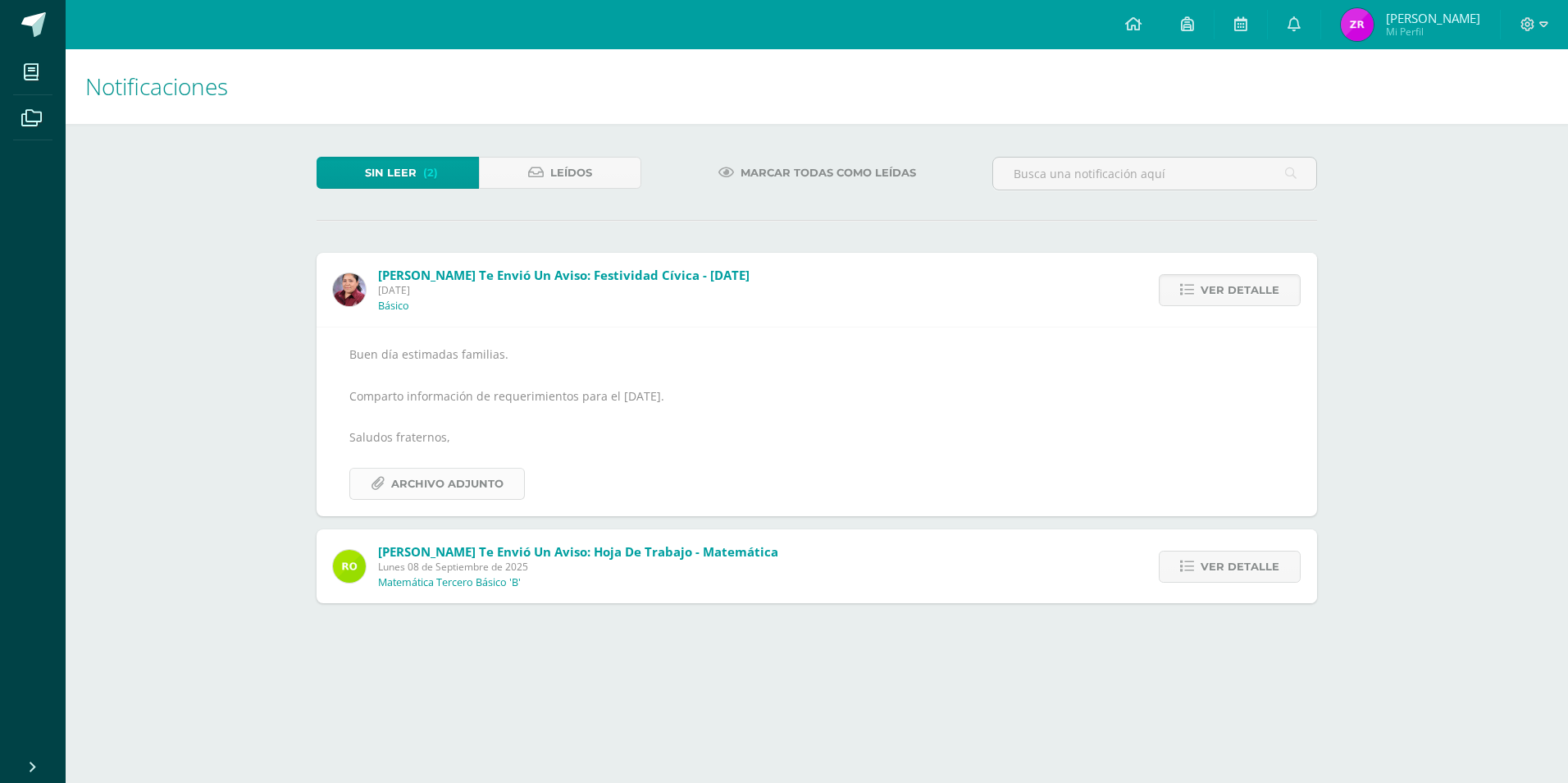
click at [470, 484] on span "Archivo Adjunto" at bounding box center [447, 484] width 112 height 30
click at [1227, 561] on span "Ver detalle" at bounding box center [1240, 567] width 79 height 30
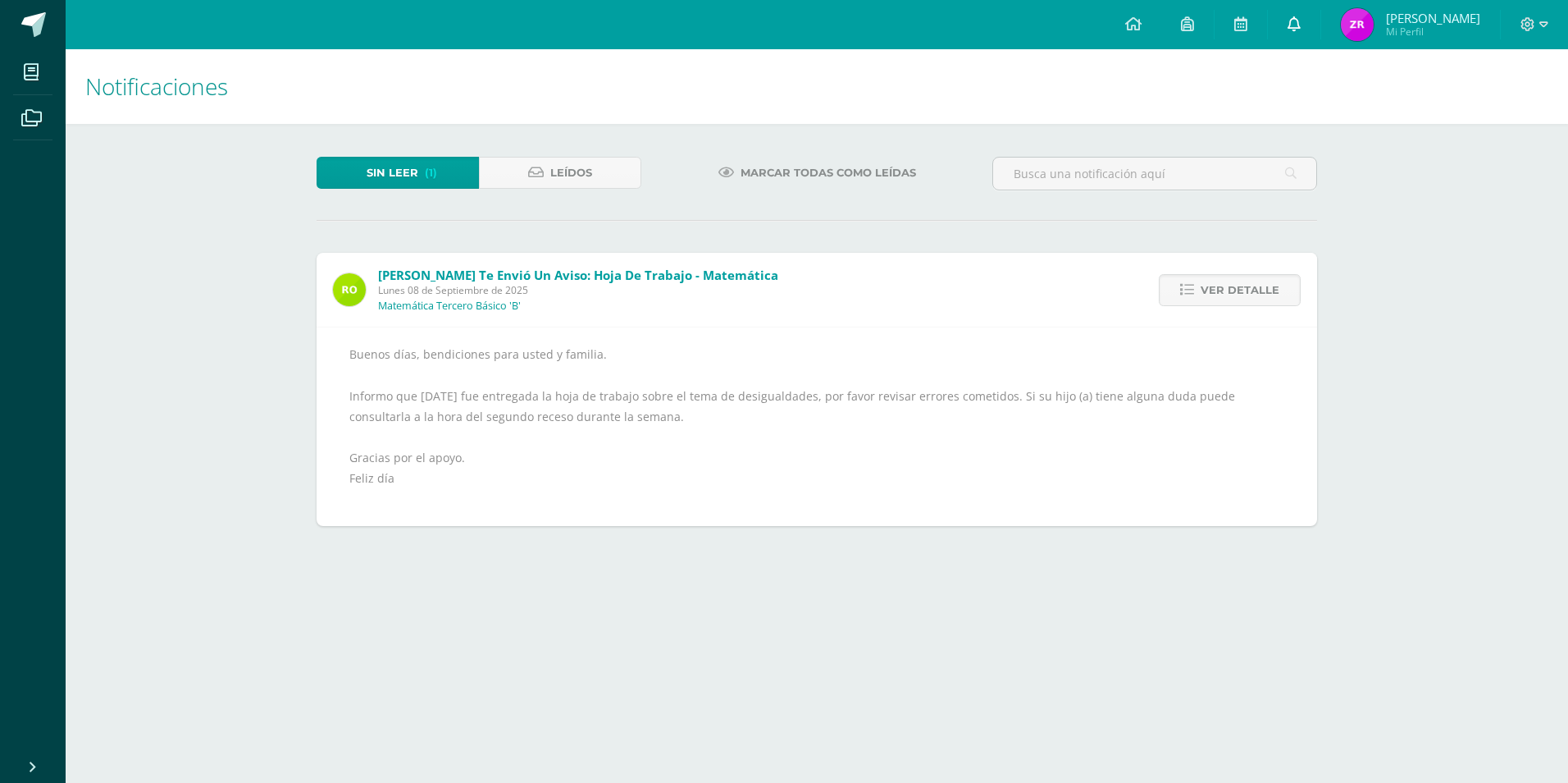
click at [1301, 26] on link at bounding box center [1294, 24] width 53 height 49
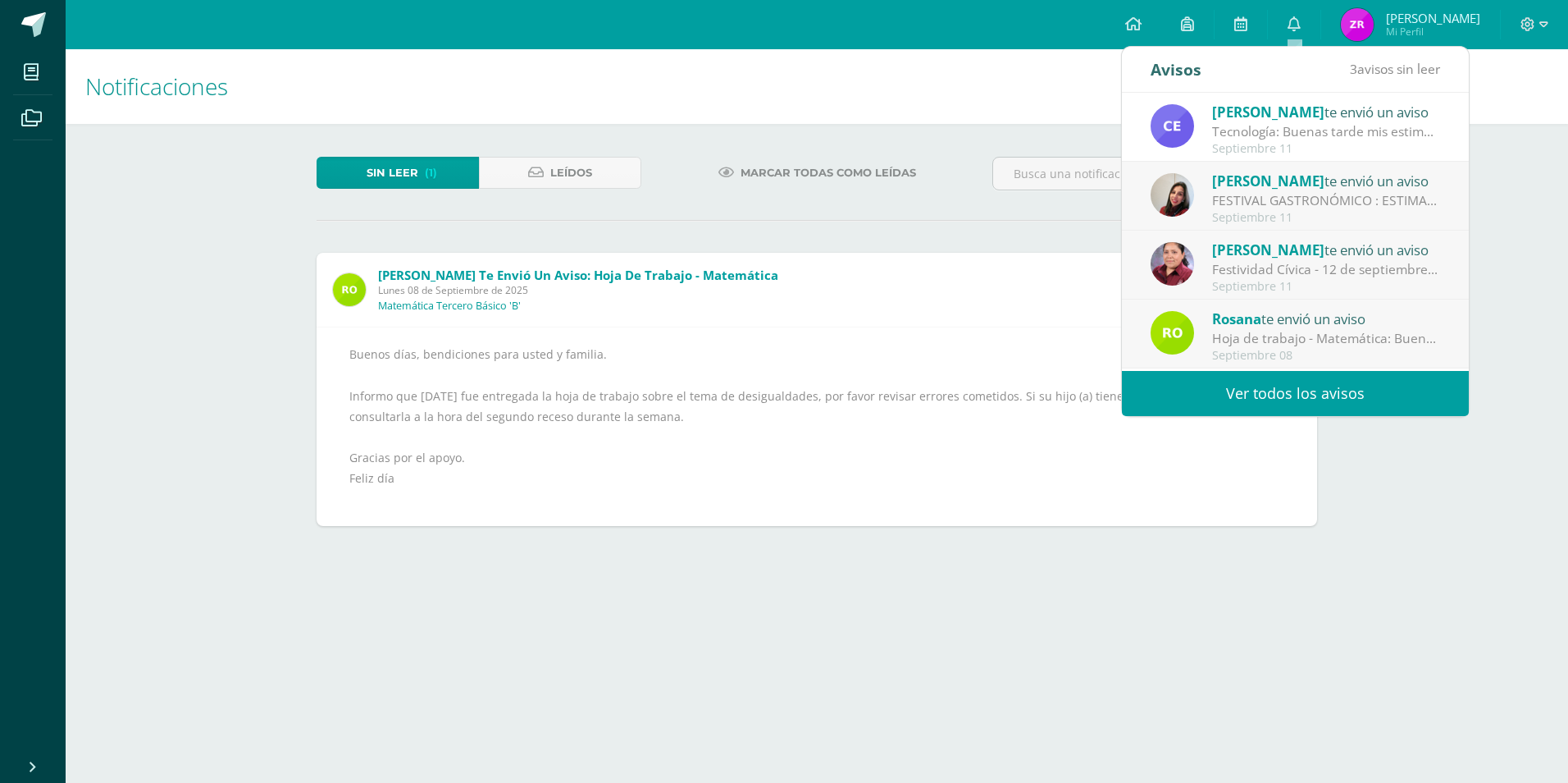
click at [1408, 34] on span "Mi Perfil" at bounding box center [1433, 31] width 94 height 14
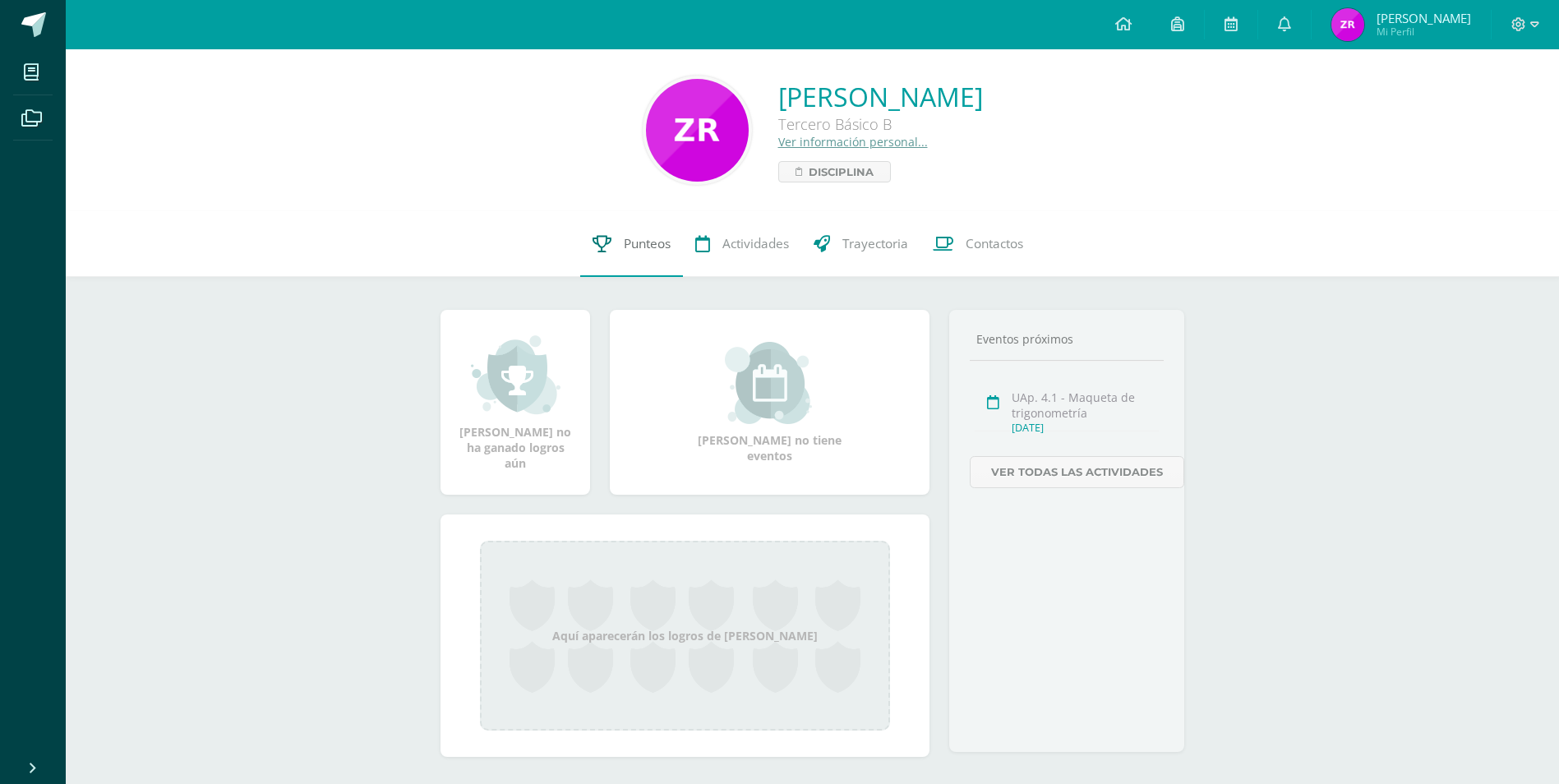
click at [644, 239] on span "Punteos" at bounding box center [648, 243] width 47 height 17
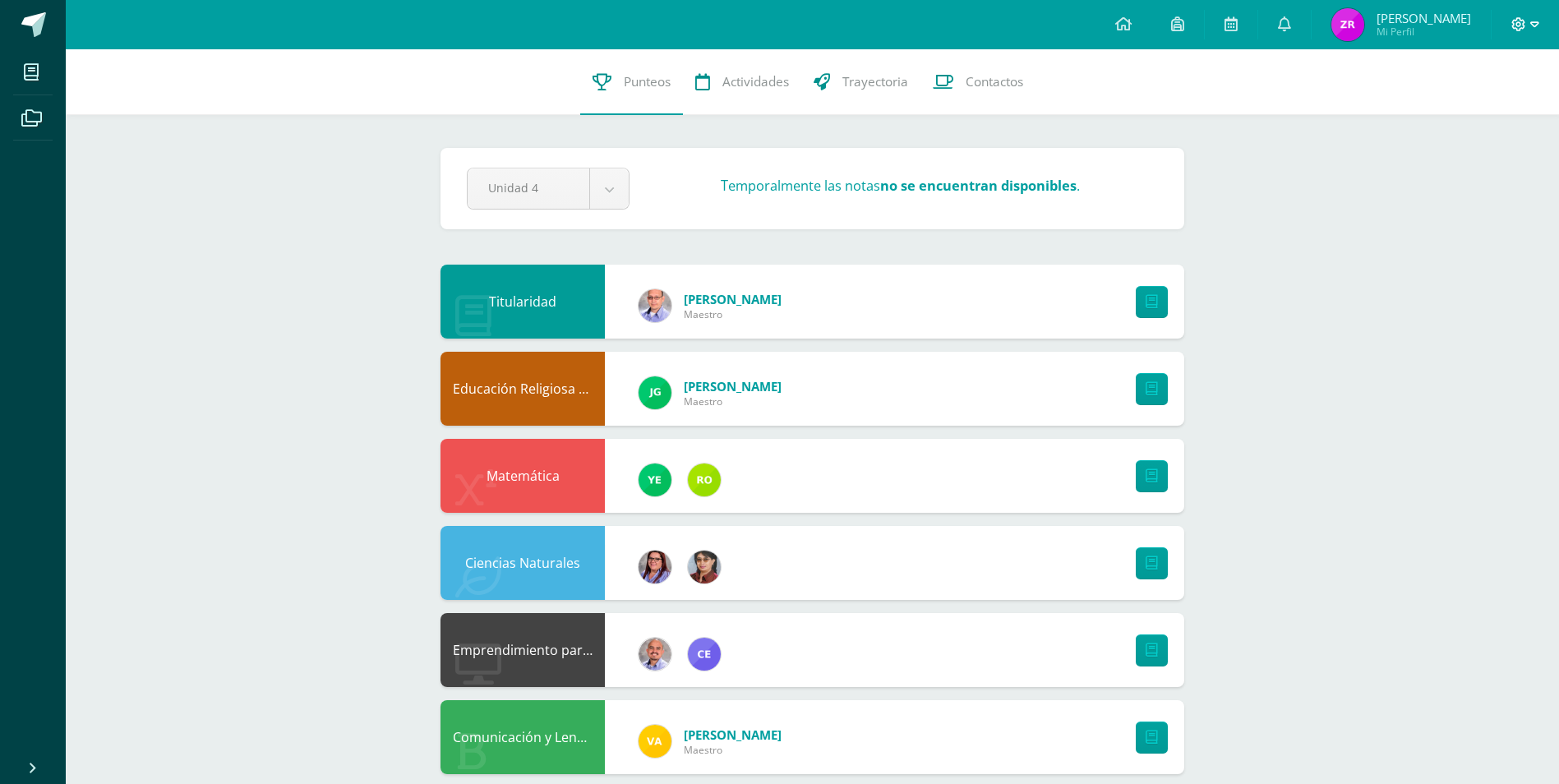
click at [1534, 21] on icon at bounding box center [1534, 24] width 9 height 15
click at [1490, 112] on span "Cerrar sesión" at bounding box center [1482, 112] width 74 height 16
